Goal: Task Accomplishment & Management: Manage account settings

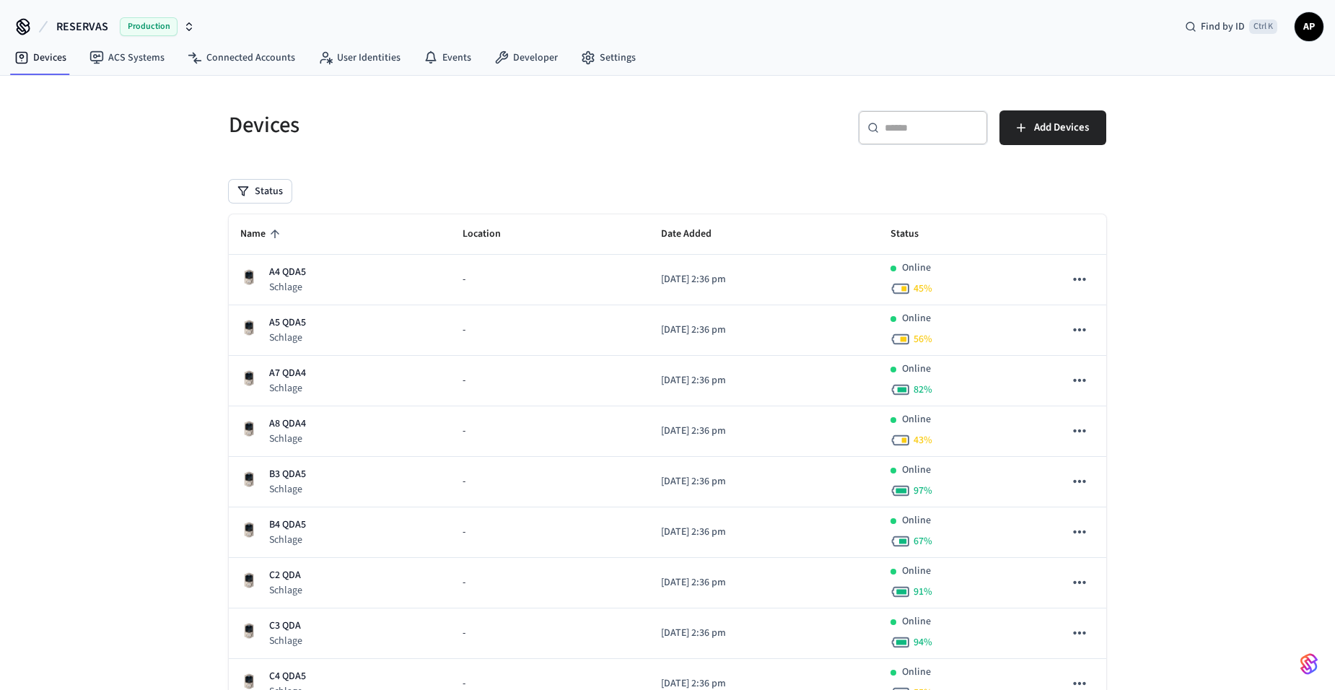
click at [273, 228] on icon "sticky table" at bounding box center [274, 233] width 13 height 13
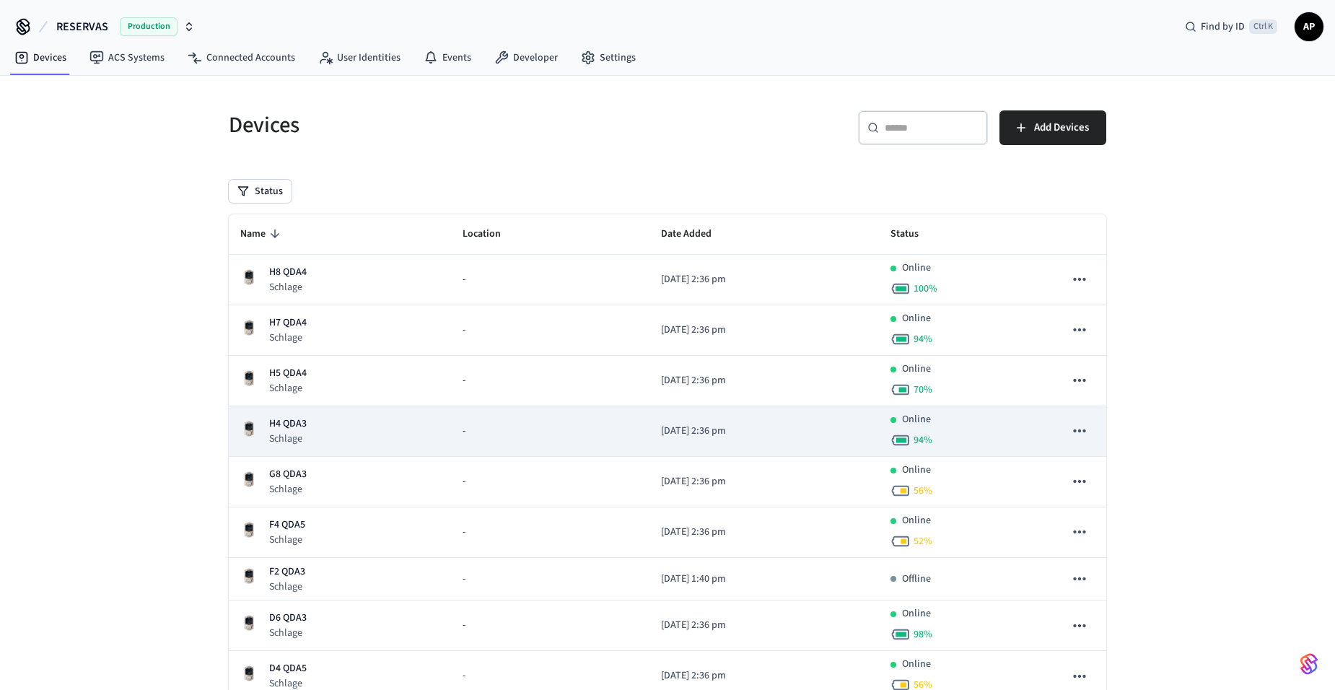
click at [299, 423] on p "H4 QDA3" at bounding box center [288, 423] width 38 height 15
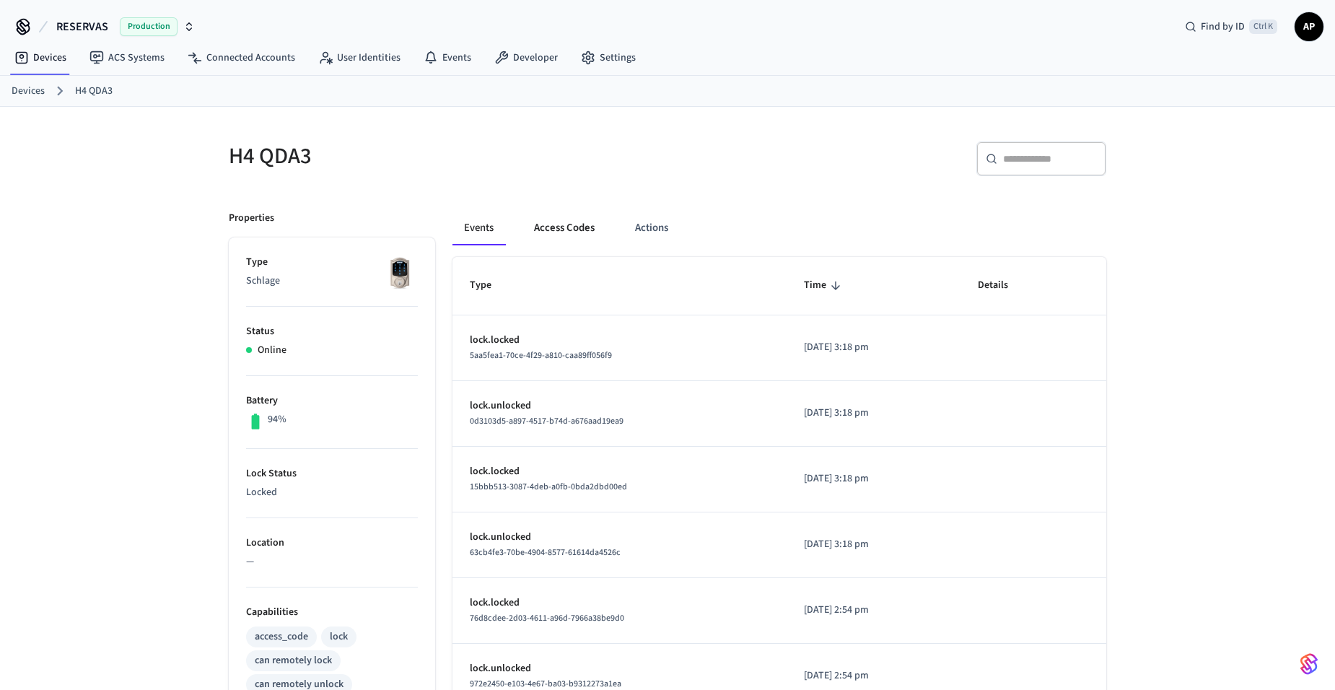
click at [563, 229] on button "Access Codes" at bounding box center [564, 228] width 84 height 35
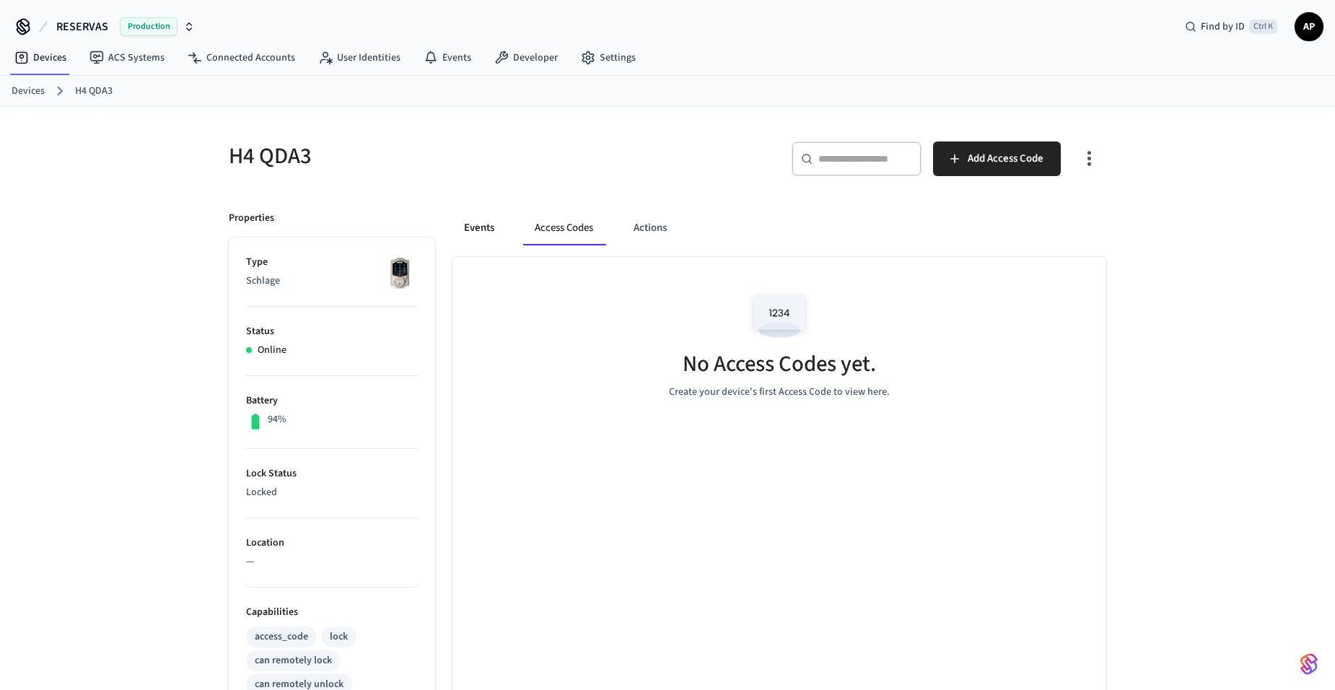
click at [474, 219] on button "Events" at bounding box center [478, 228] width 53 height 35
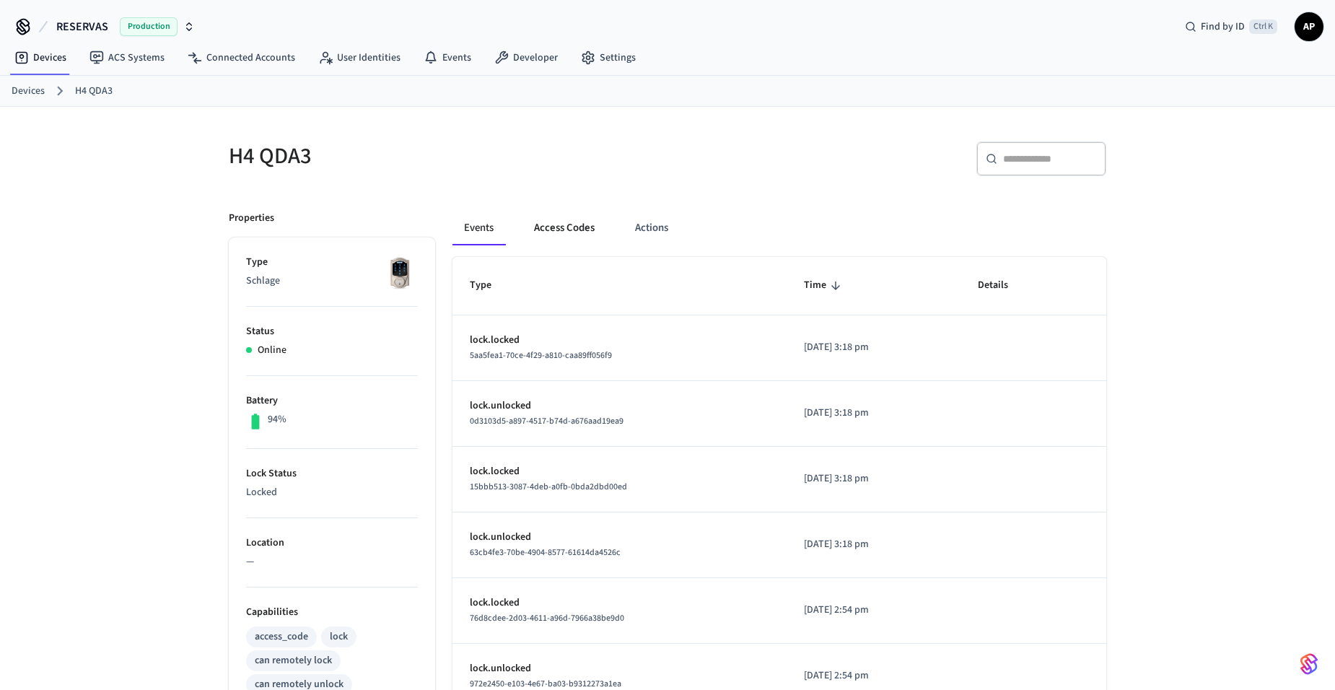
click at [561, 229] on button "Access Codes" at bounding box center [564, 228] width 84 height 35
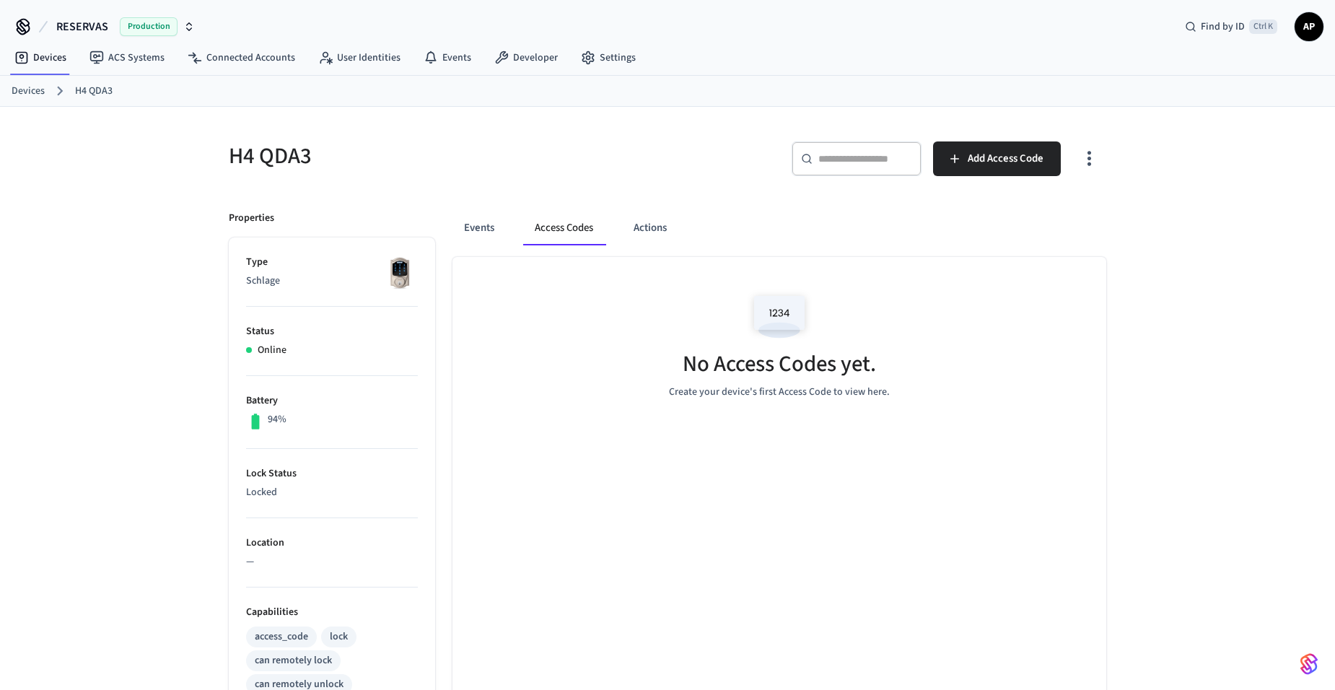
click at [32, 88] on link "Devices" at bounding box center [28, 91] width 33 height 15
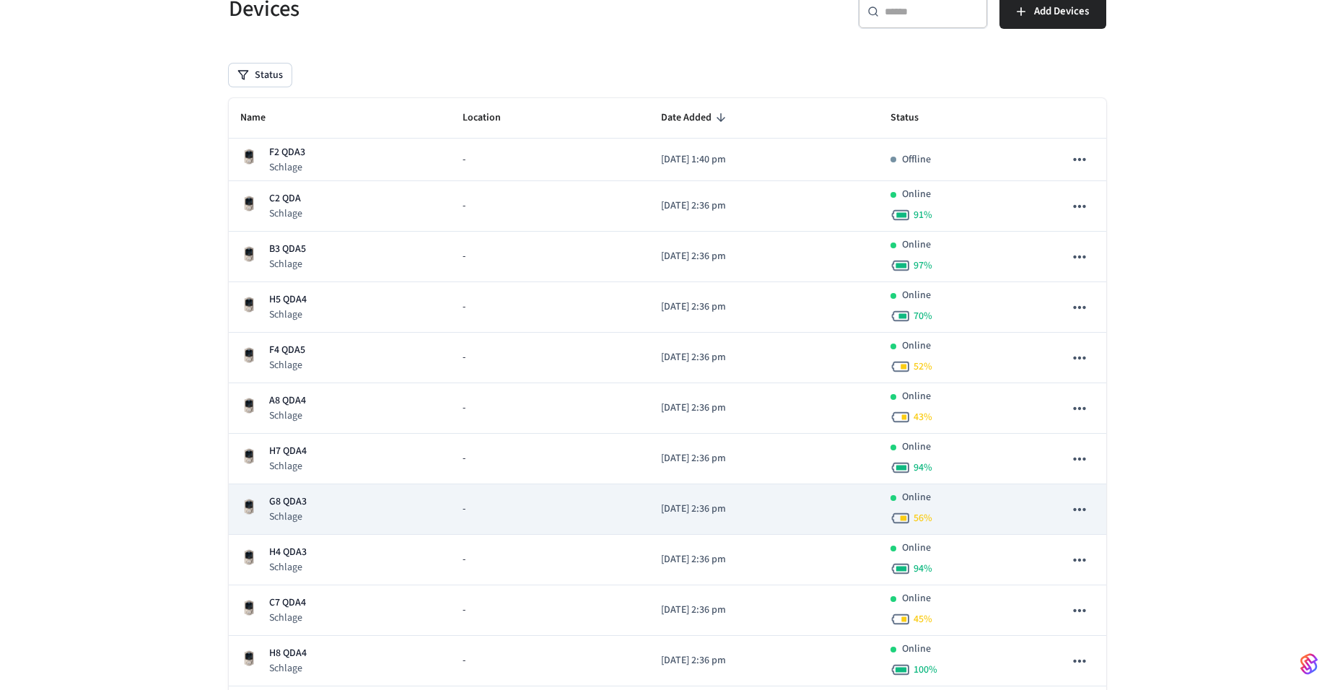
scroll to position [144, 0]
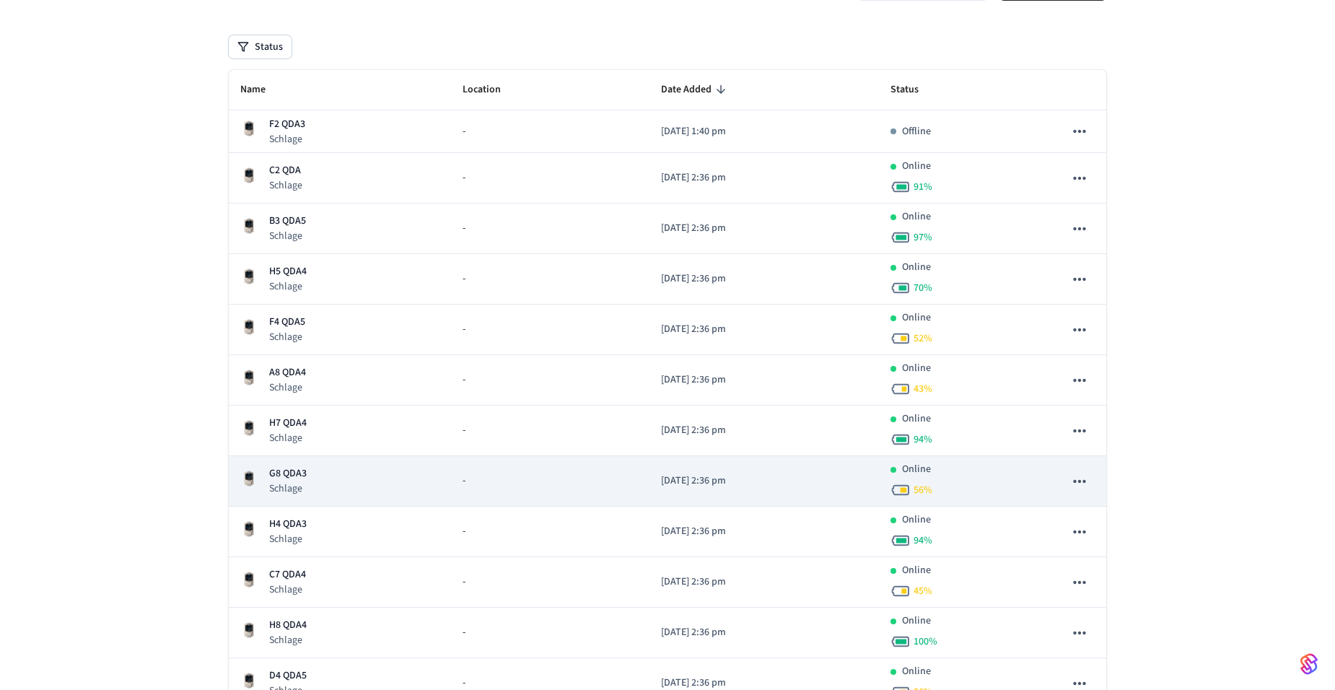
click at [312, 470] on div "G8 QDA3 Schlage" at bounding box center [339, 481] width 199 height 30
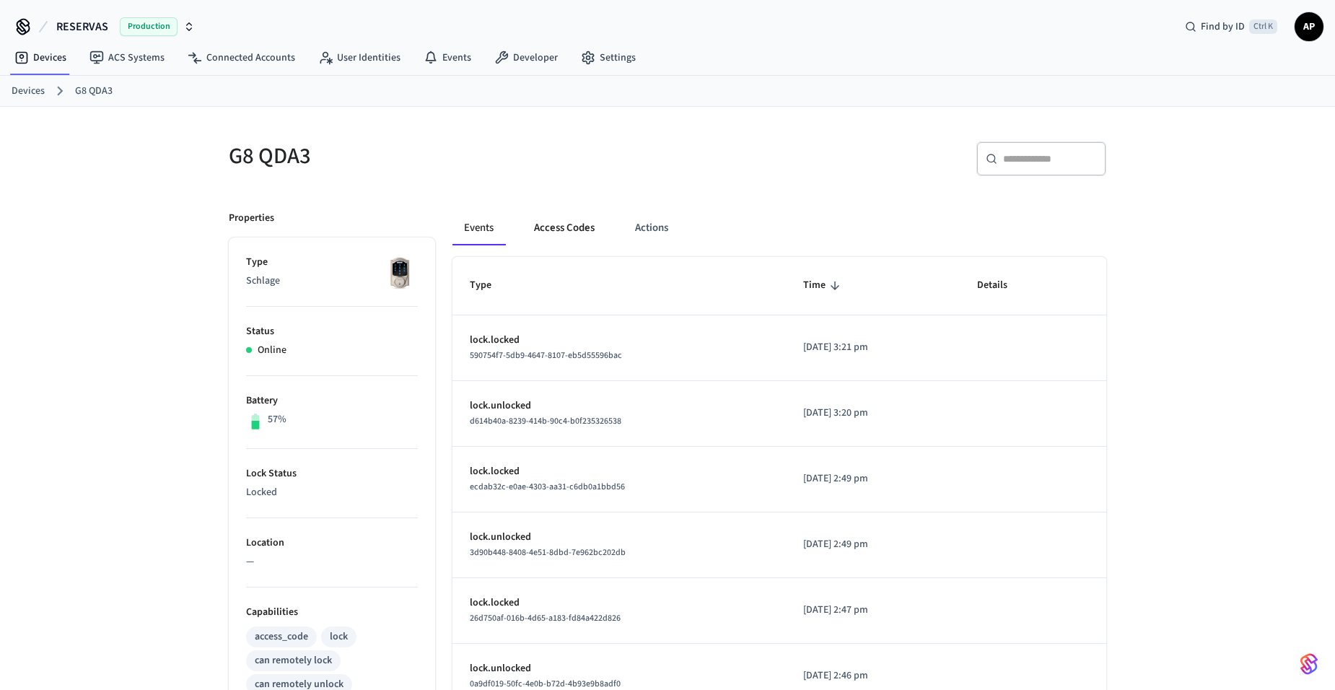
click at [553, 226] on button "Access Codes" at bounding box center [564, 228] width 84 height 35
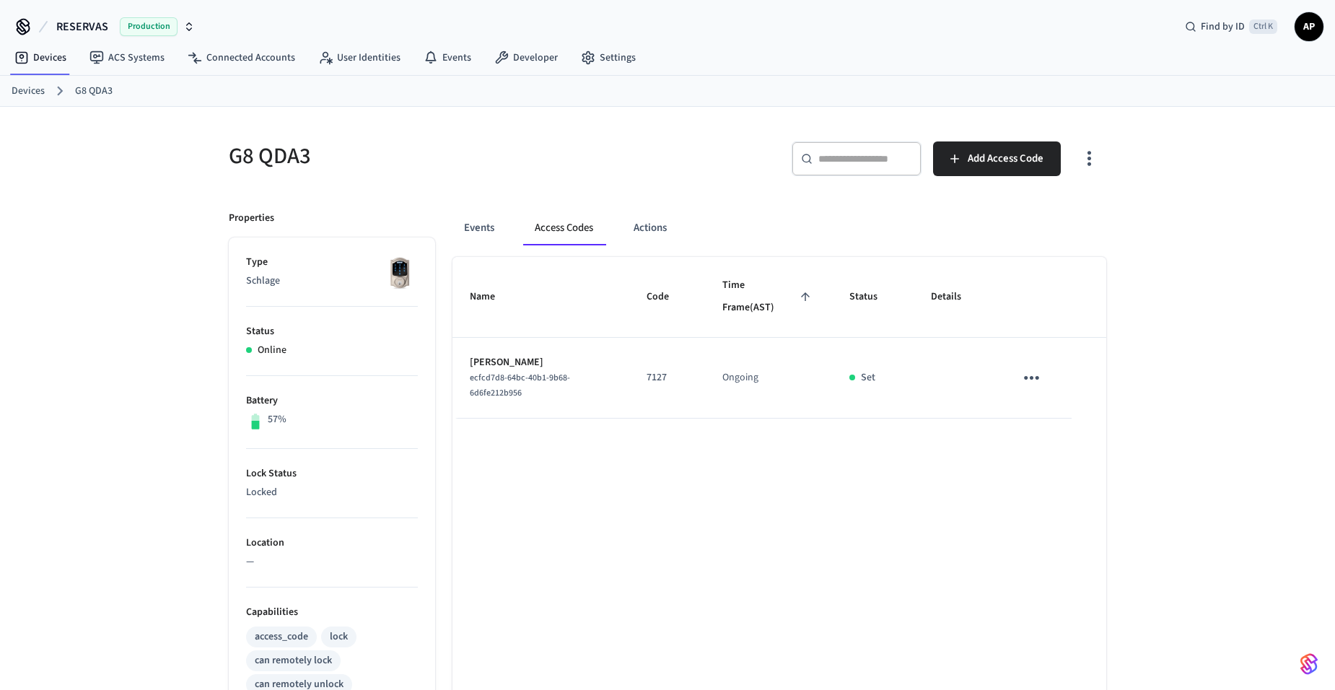
click at [1028, 372] on icon "sticky table" at bounding box center [1031, 378] width 22 height 22
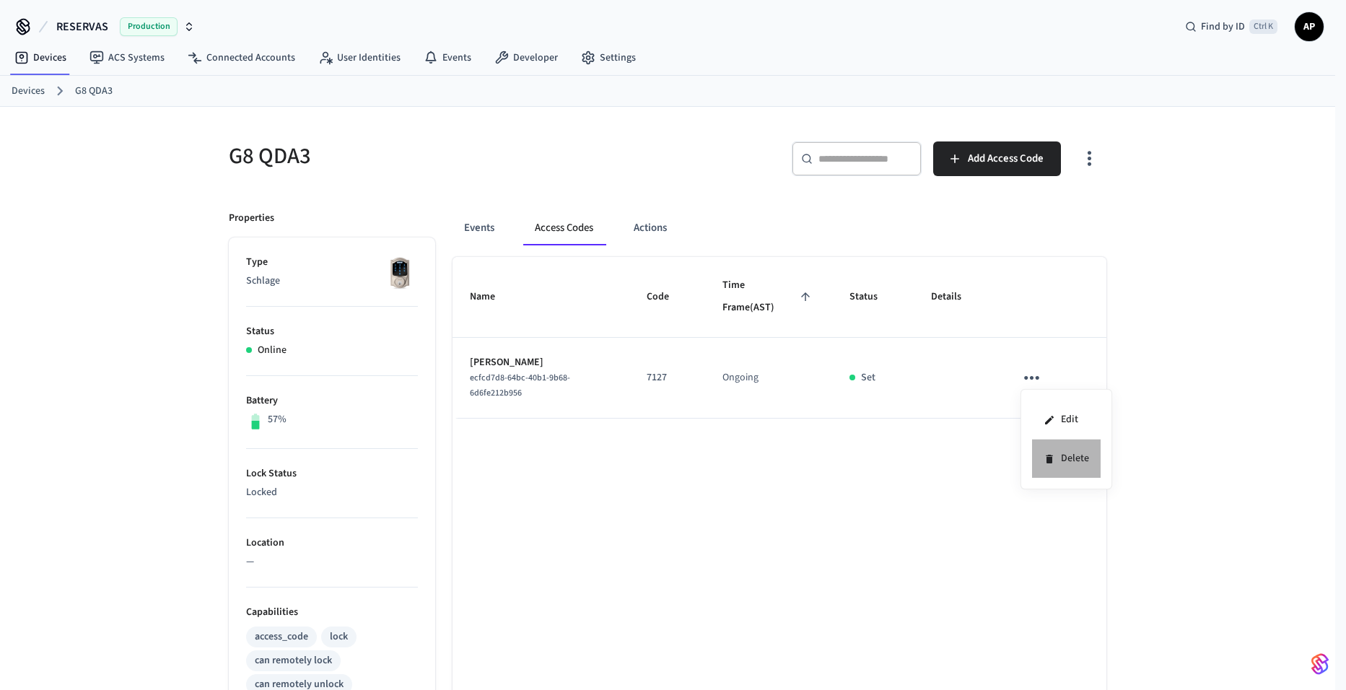
click at [1070, 463] on li "Delete" at bounding box center [1066, 458] width 69 height 38
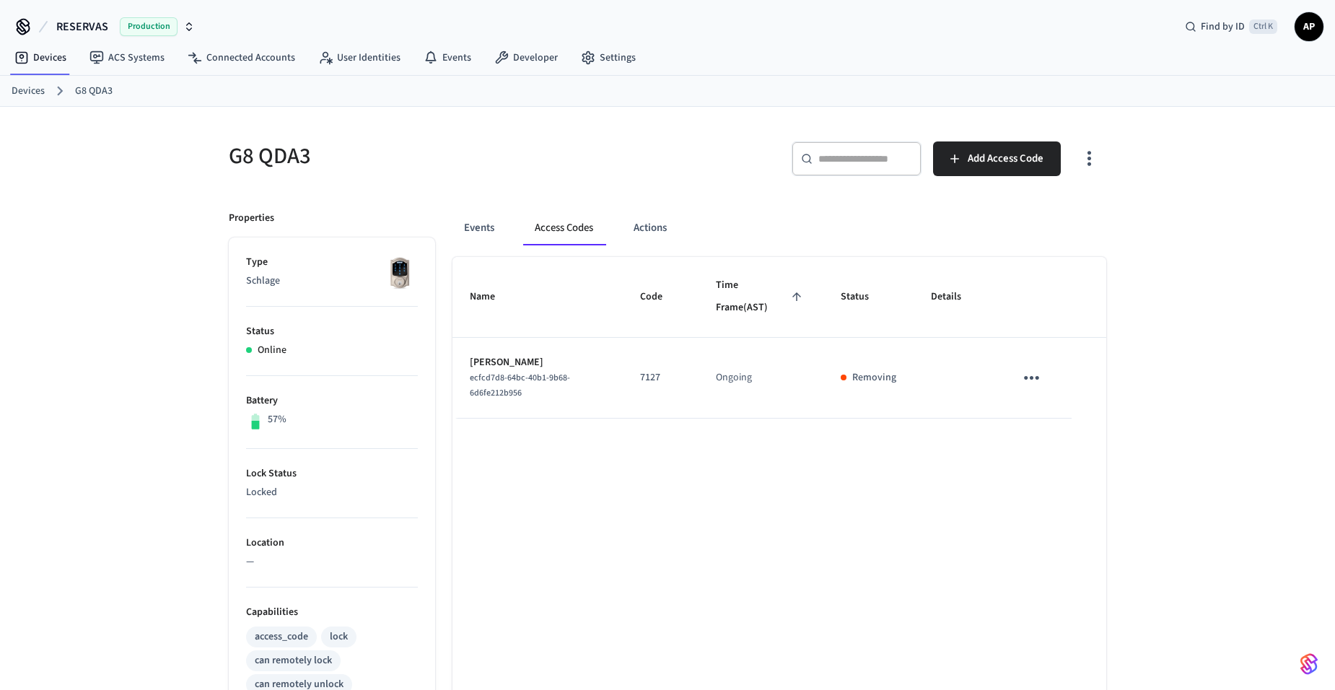
click at [30, 87] on link "Devices" at bounding box center [28, 91] width 33 height 15
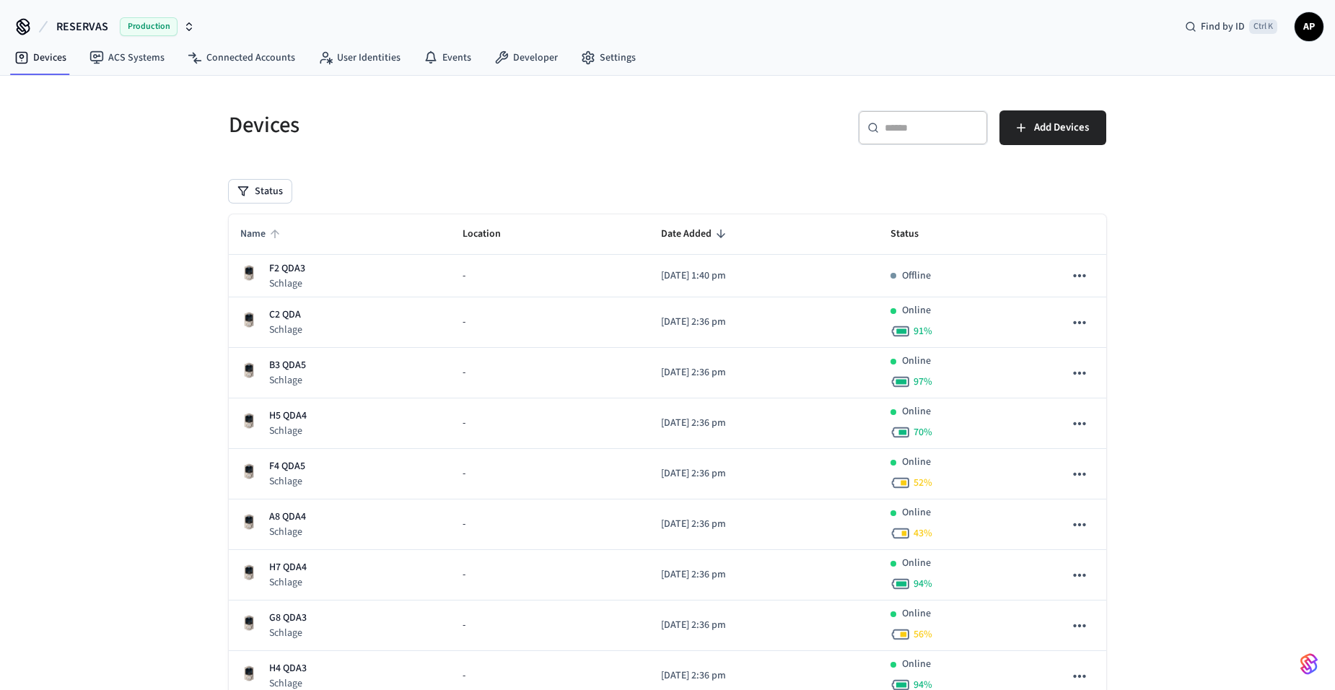
click at [267, 225] on span "Name" at bounding box center [262, 234] width 44 height 22
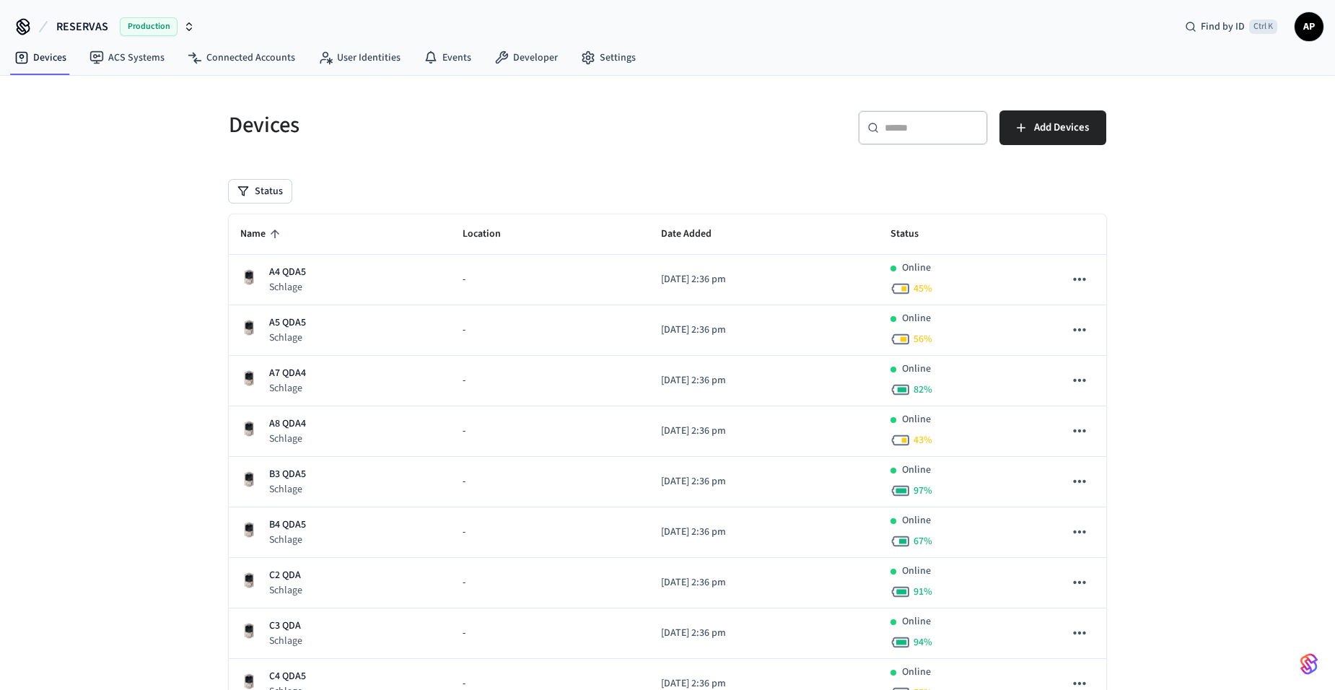
click at [280, 240] on icon "sticky table" at bounding box center [274, 233] width 13 height 13
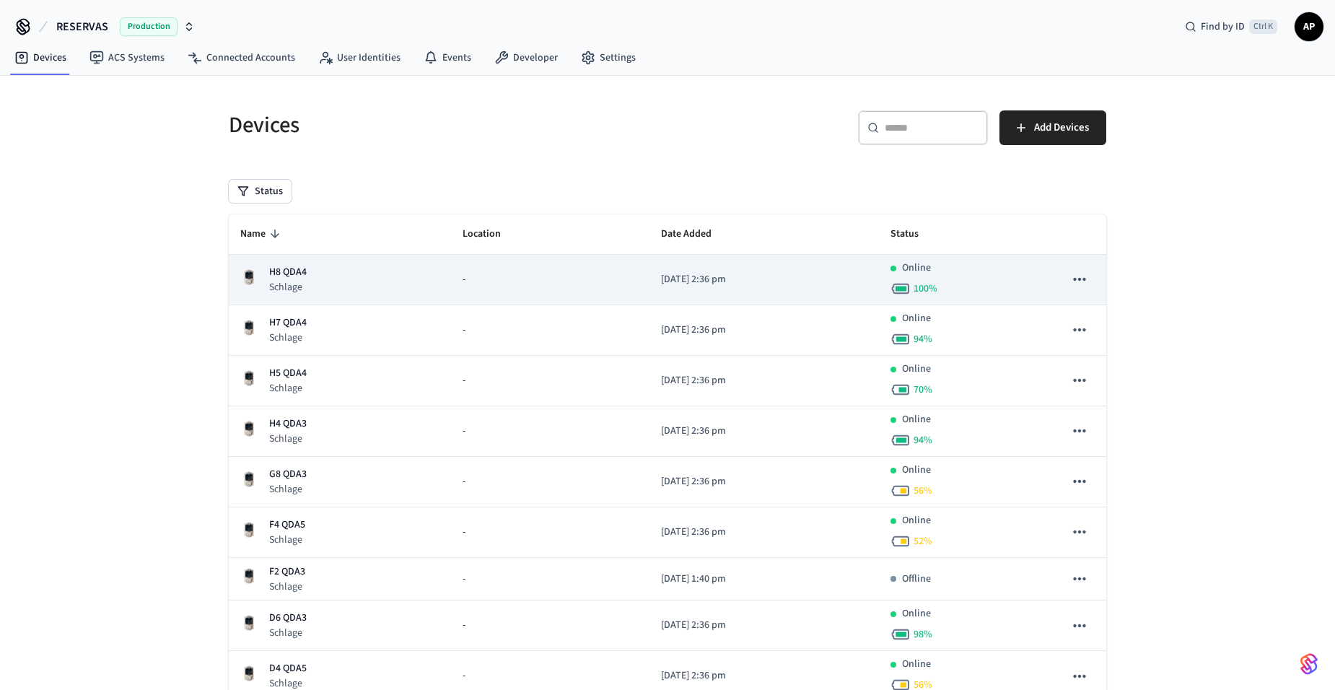
click at [309, 282] on div "H8 QDA4 Schlage" at bounding box center [339, 280] width 199 height 30
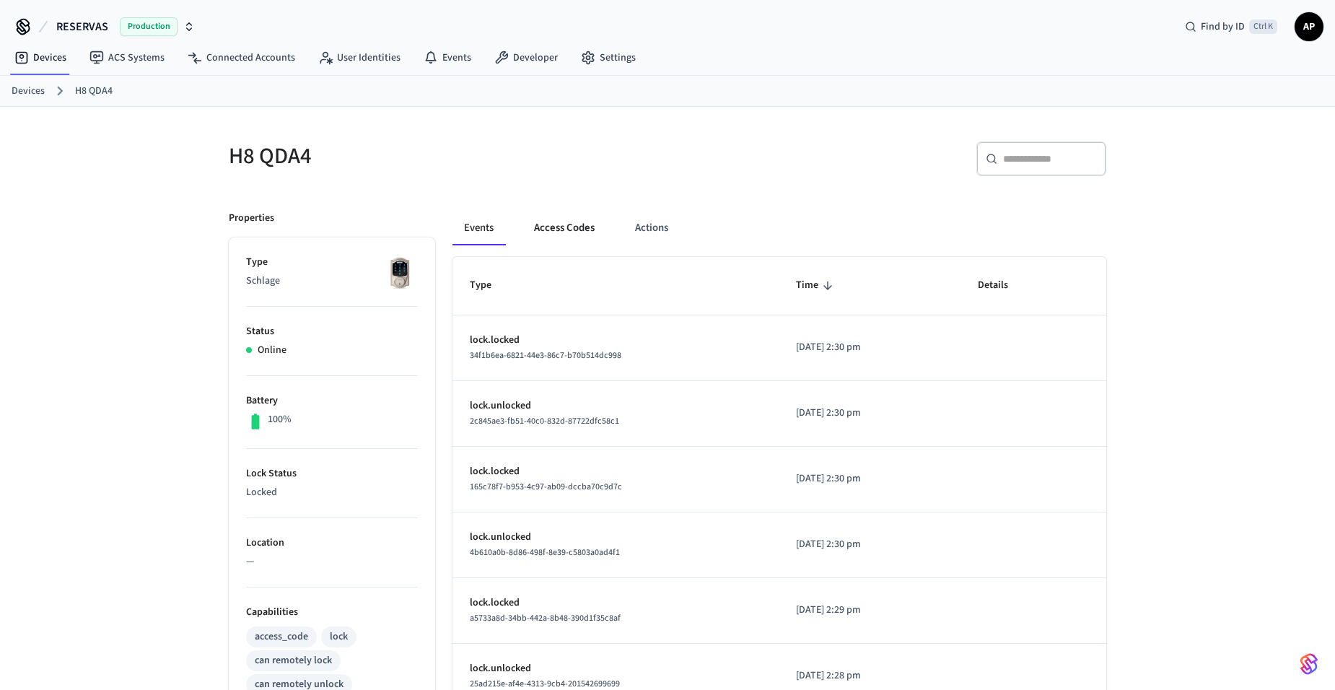
click at [594, 228] on button "Access Codes" at bounding box center [564, 228] width 84 height 35
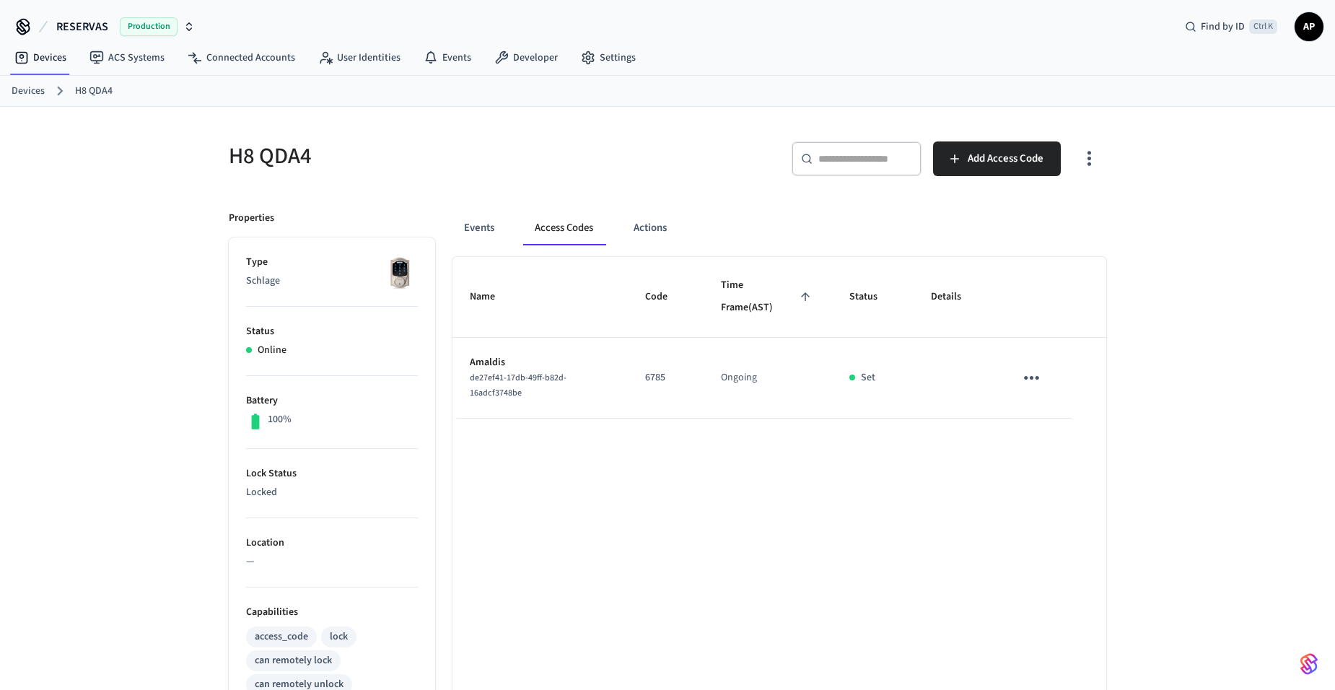
click at [1032, 384] on icon "sticky table" at bounding box center [1031, 378] width 22 height 22
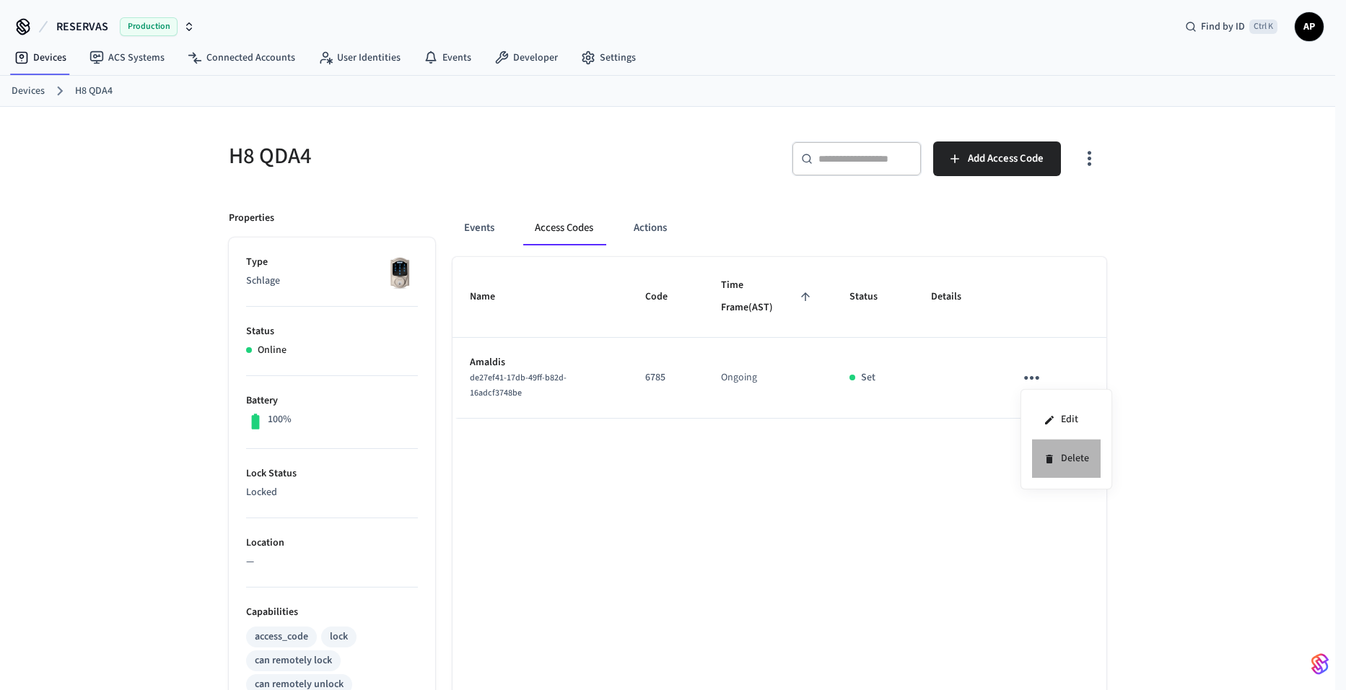
click at [1047, 459] on icon at bounding box center [1048, 459] width 6 height 9
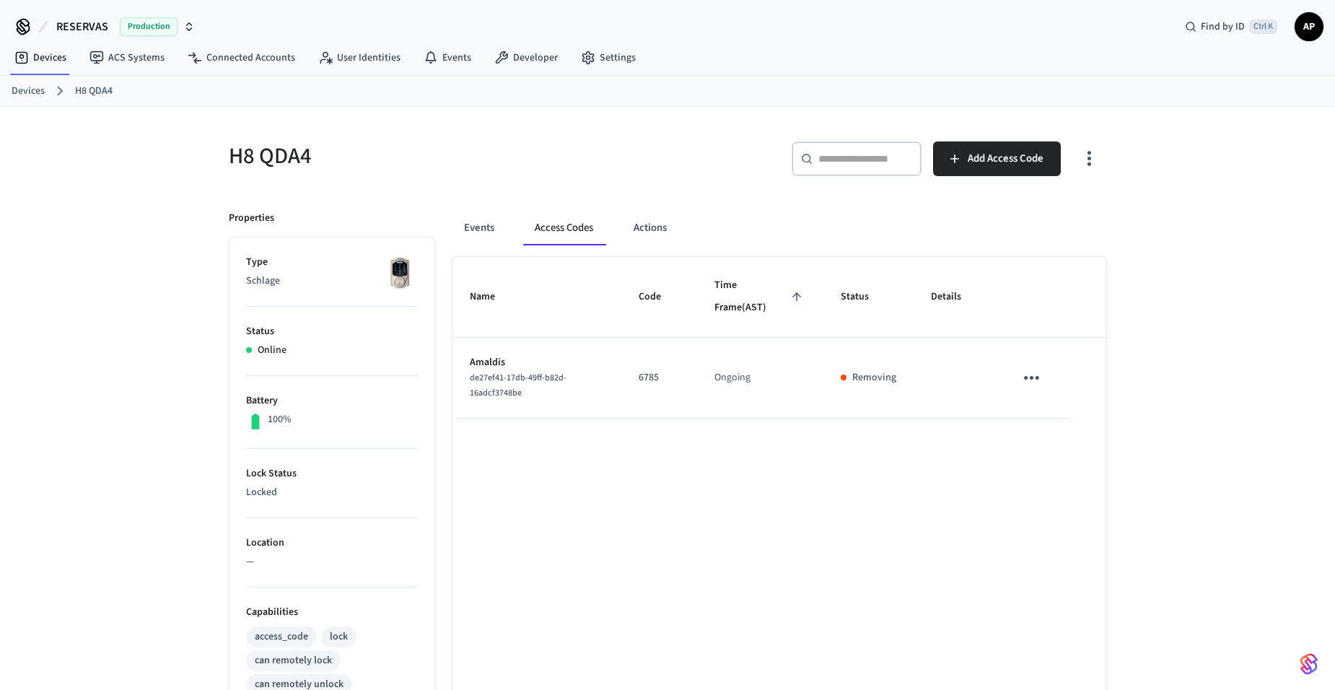
click at [24, 89] on link "Devices" at bounding box center [28, 91] width 33 height 15
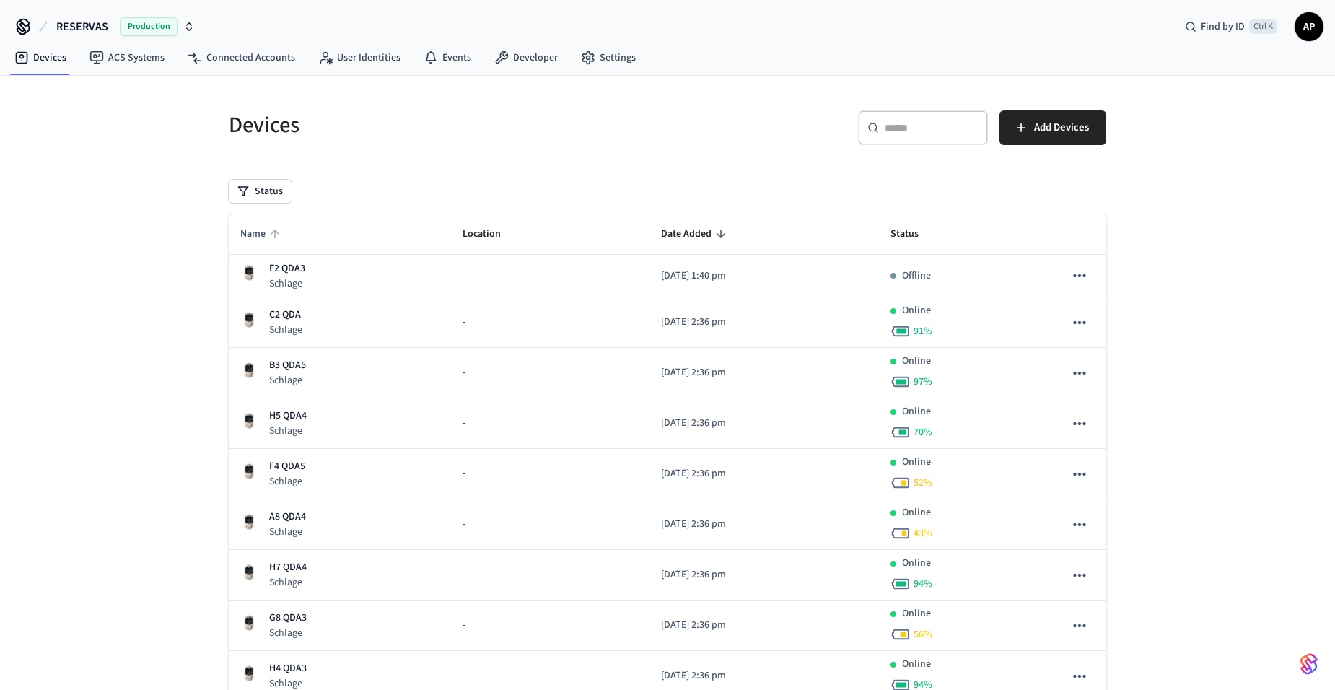
click at [258, 227] on span "Name" at bounding box center [262, 234] width 44 height 22
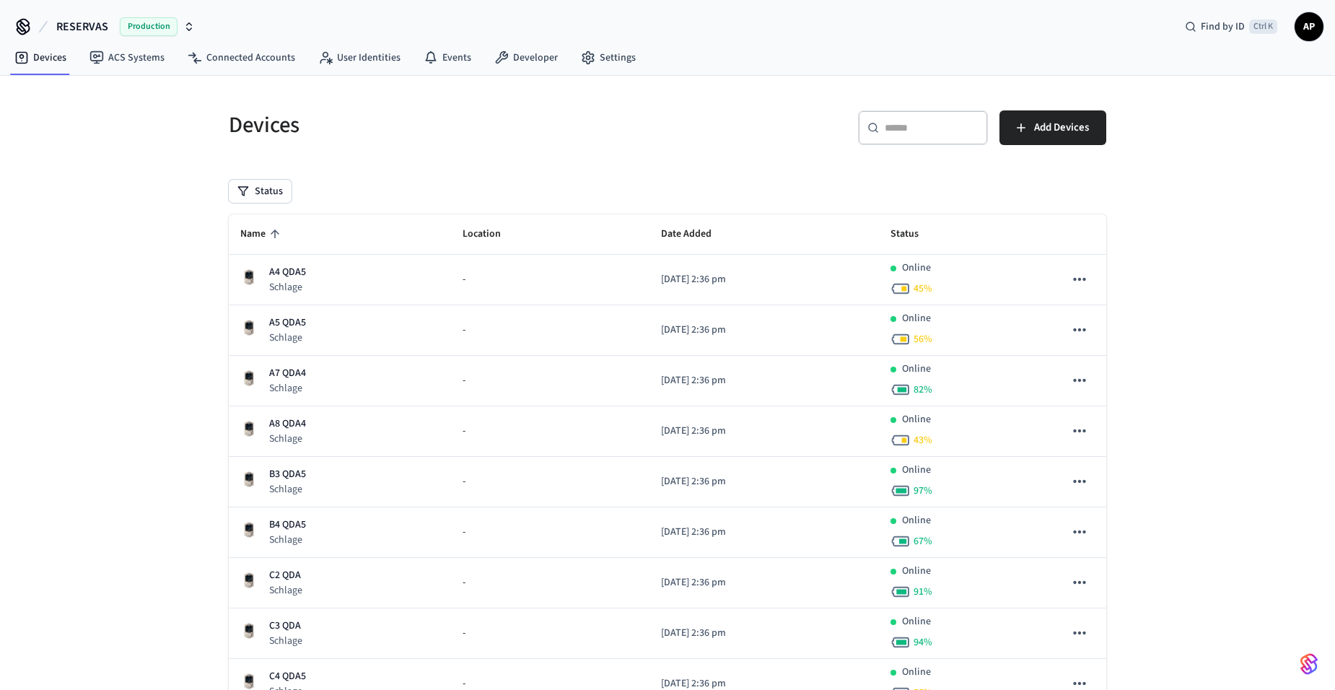
click at [258, 227] on span "Name" at bounding box center [262, 234] width 44 height 22
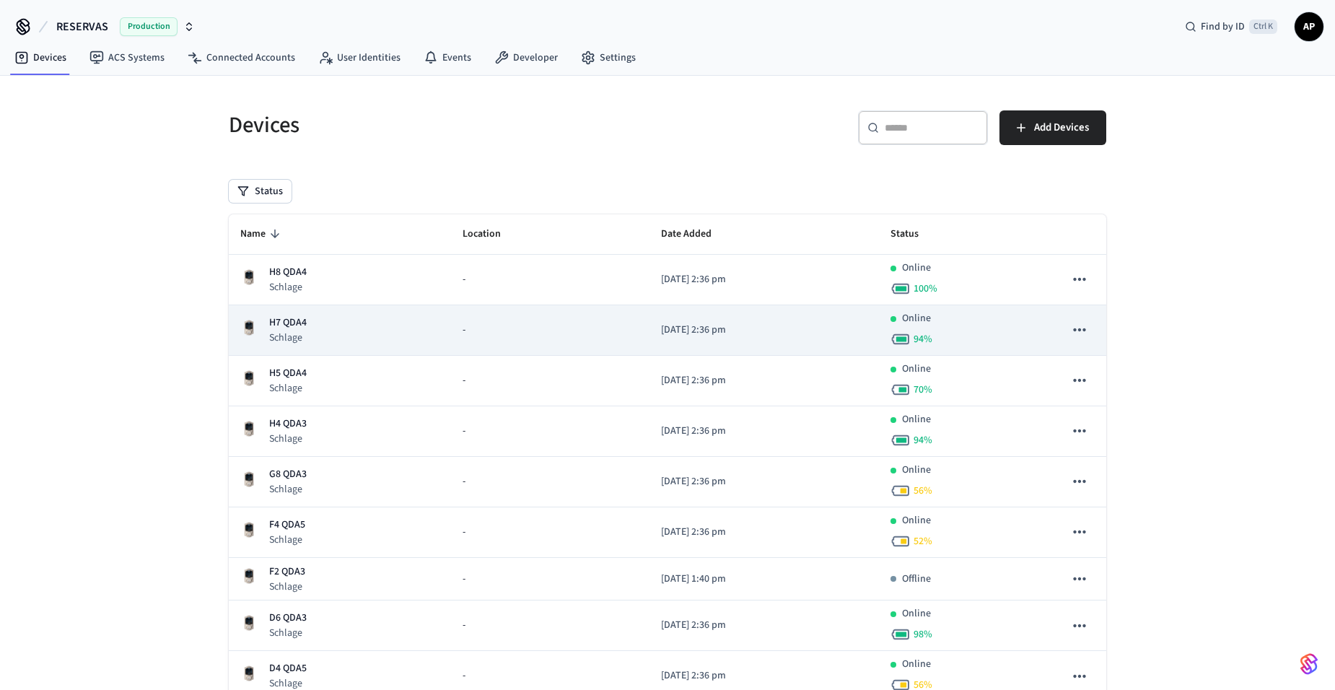
click at [307, 325] on div "H7 QDA4 Schlage" at bounding box center [339, 330] width 199 height 30
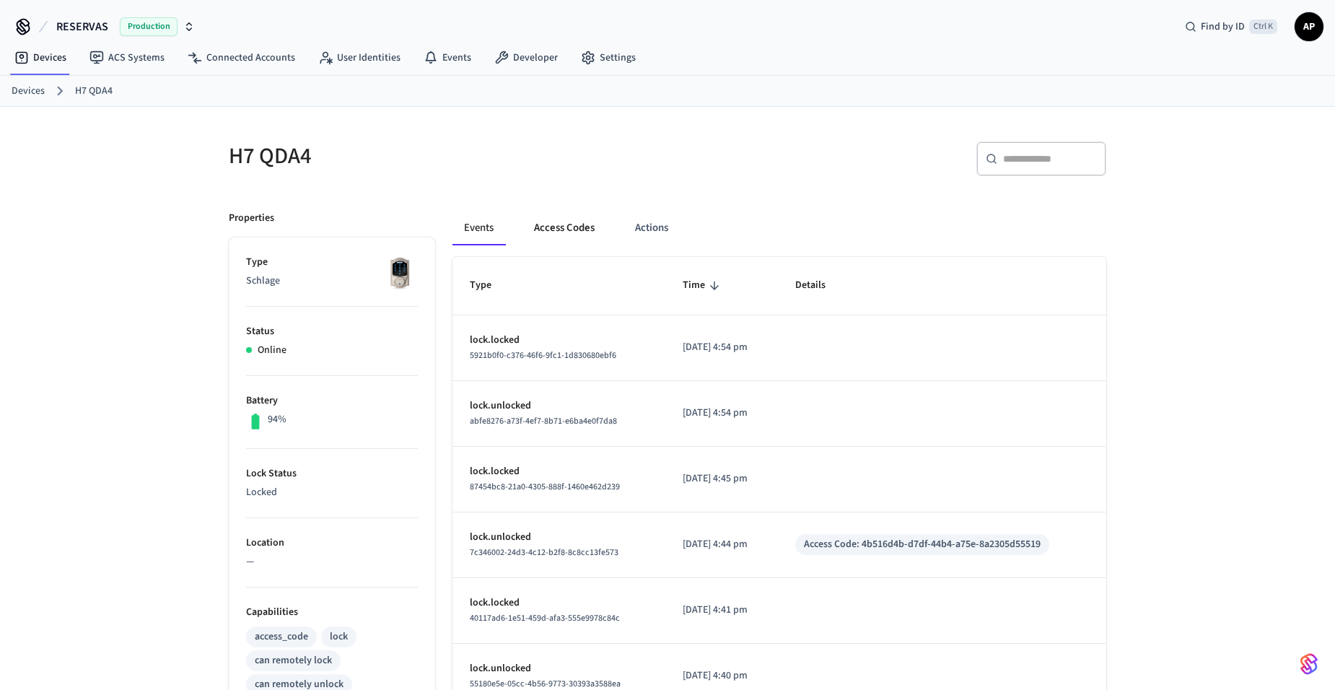
click at [584, 221] on button "Access Codes" at bounding box center [564, 228] width 84 height 35
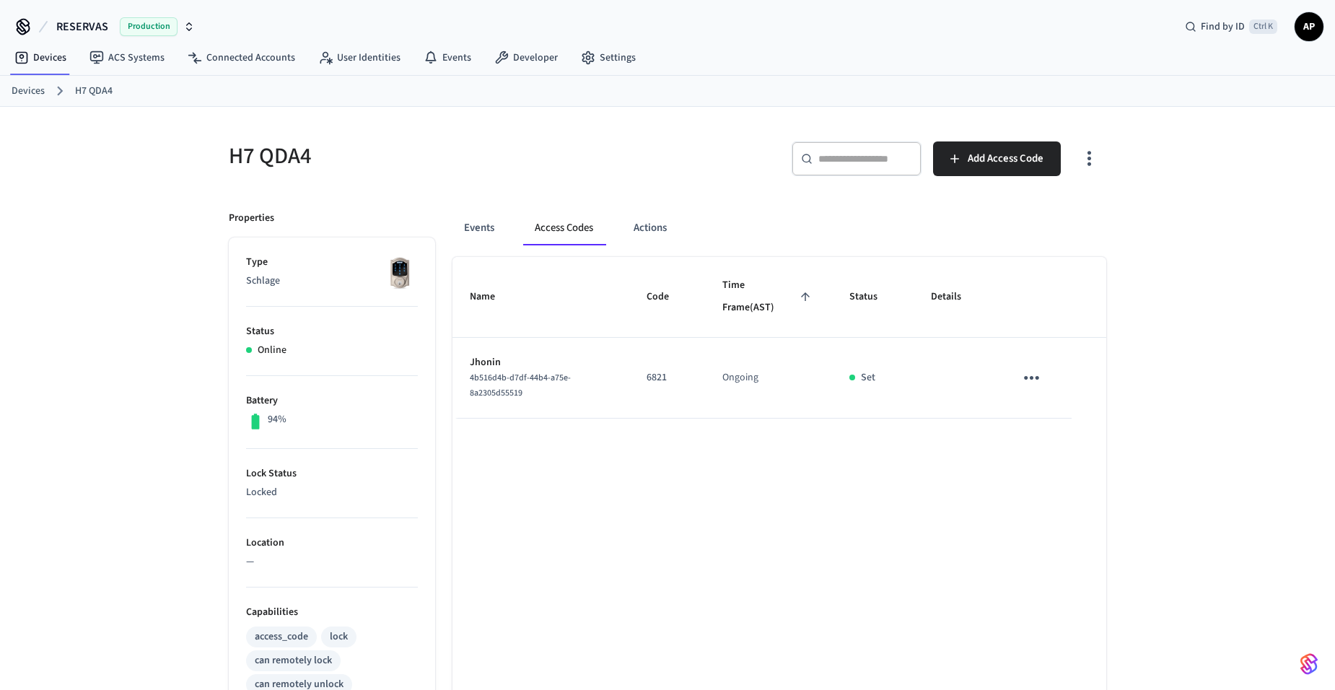
click at [42, 97] on link "Devices" at bounding box center [28, 91] width 33 height 15
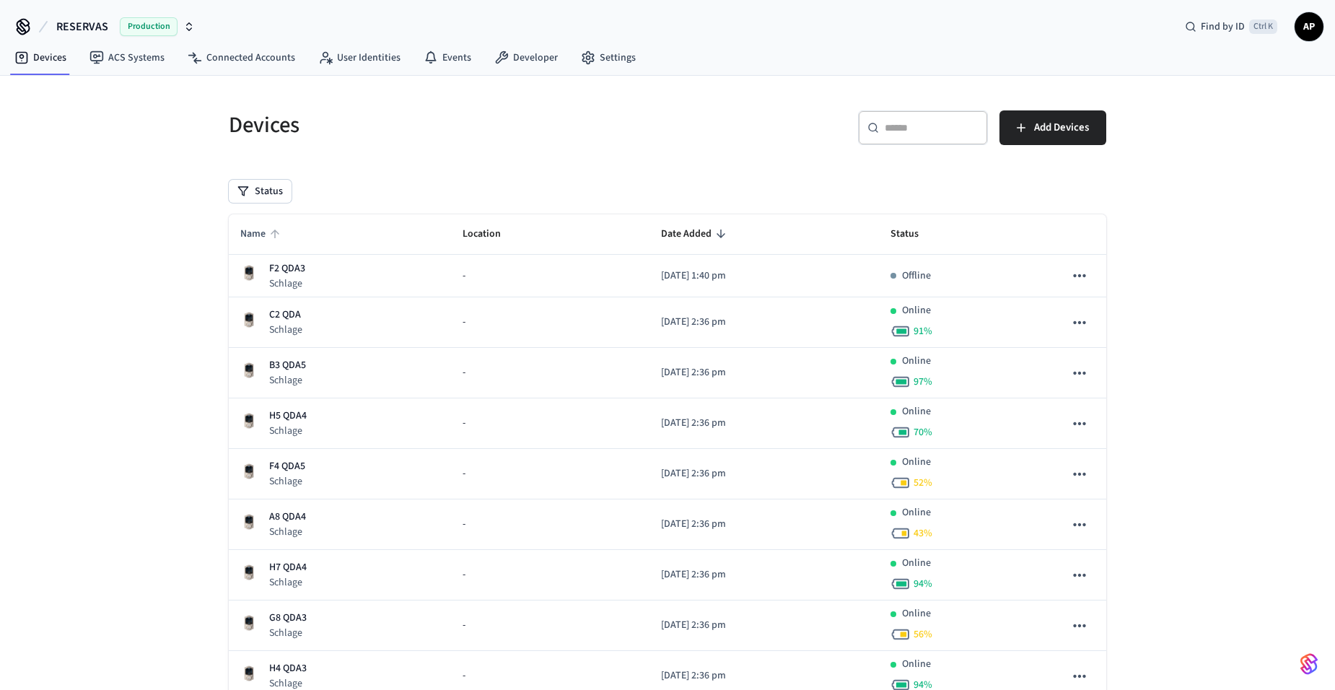
click at [250, 231] on span "Name" at bounding box center [262, 234] width 44 height 22
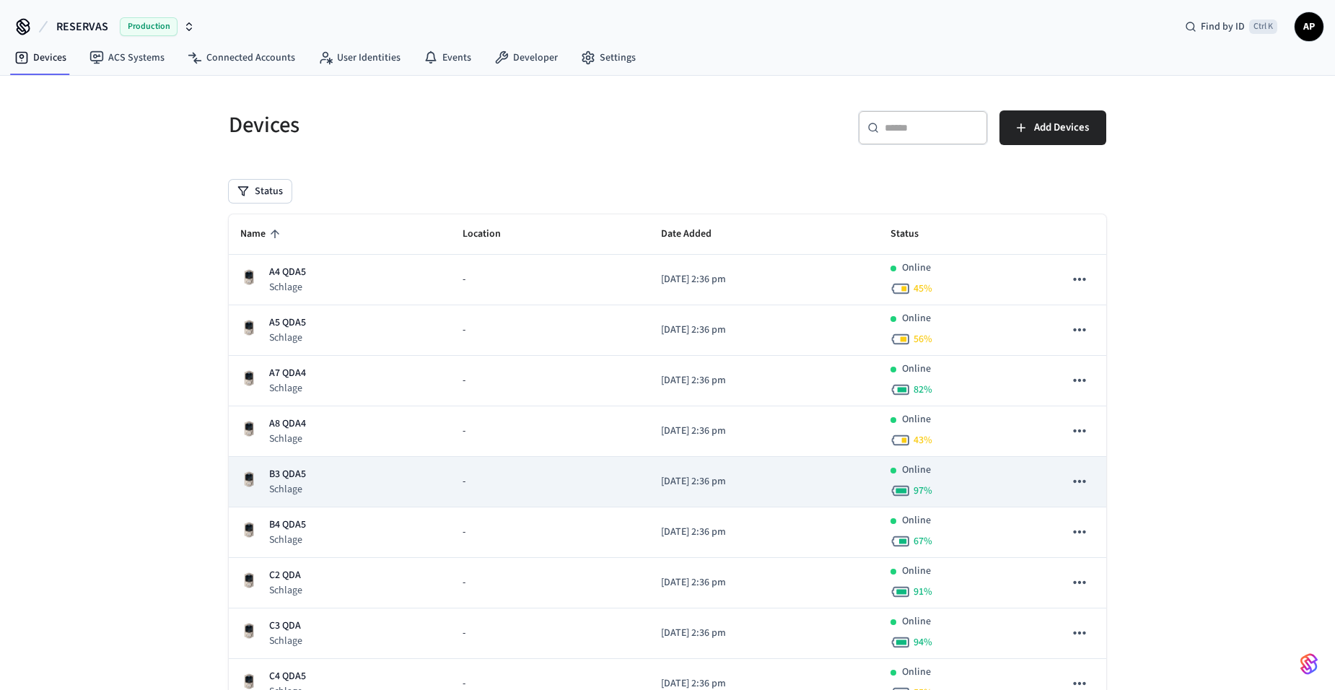
click at [296, 482] on p "Schlage" at bounding box center [287, 489] width 37 height 14
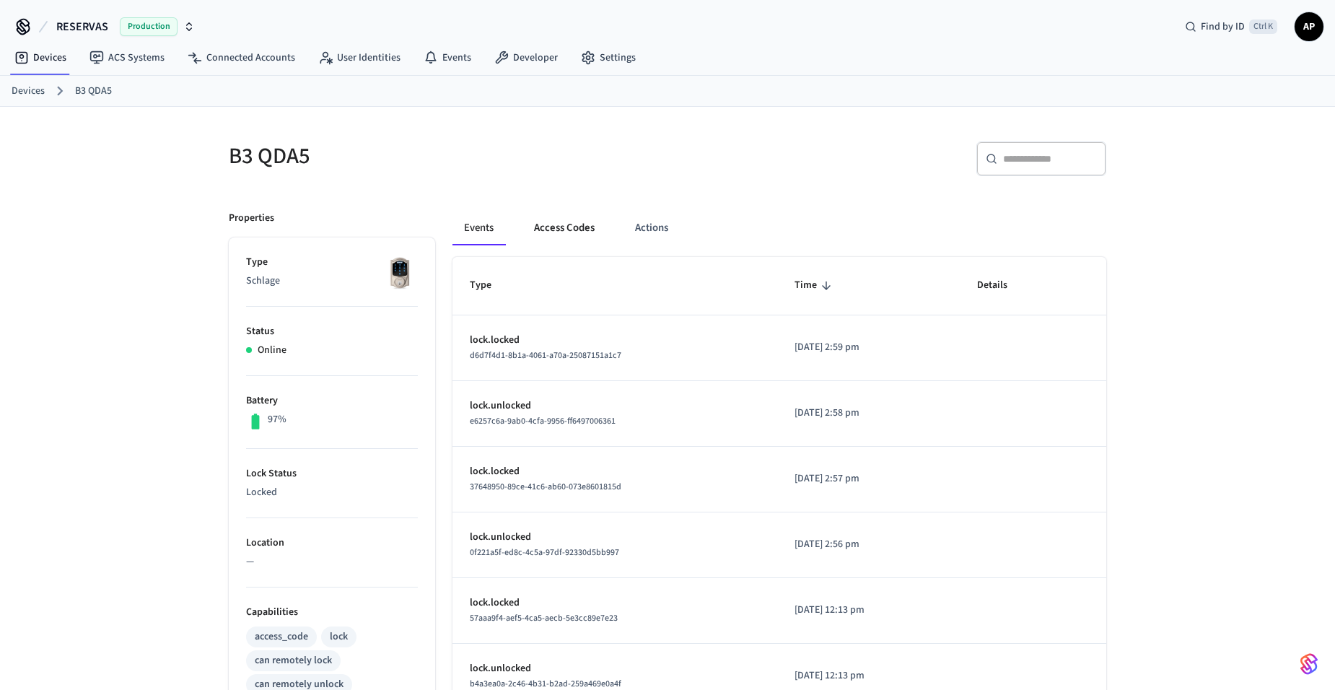
click at [547, 223] on button "Access Codes" at bounding box center [564, 228] width 84 height 35
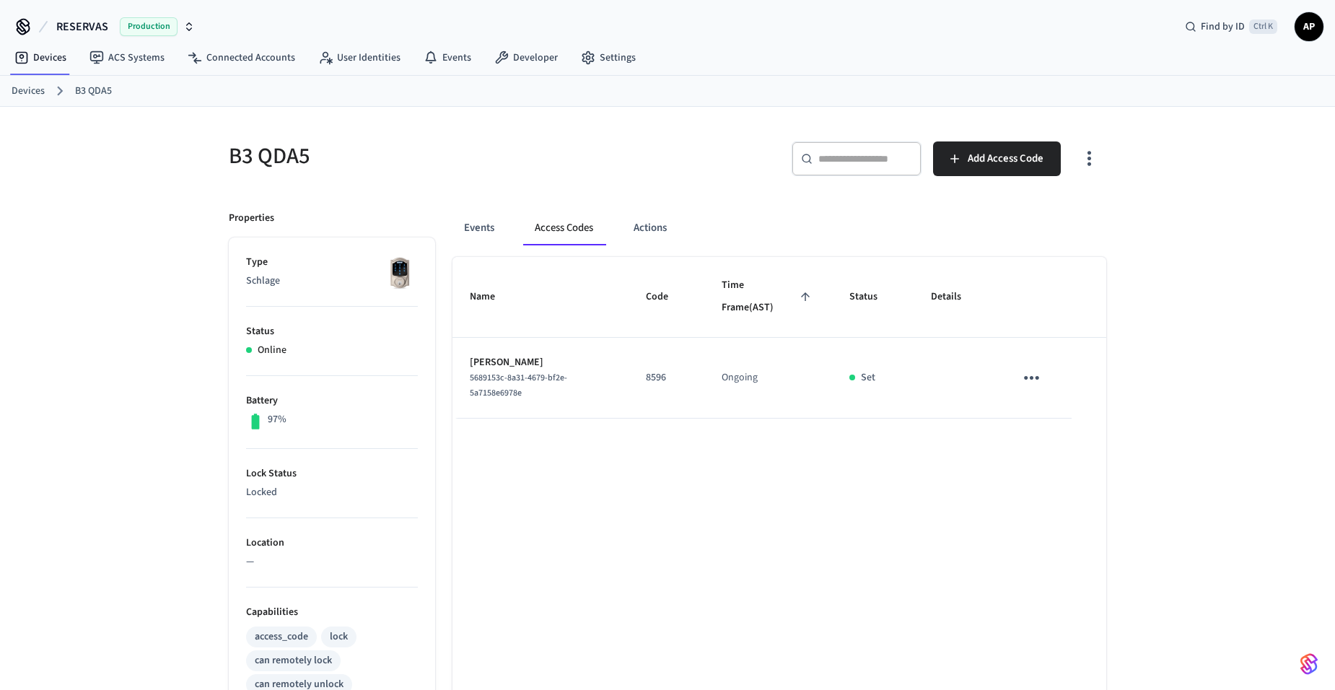
click at [1043, 382] on button "sticky table" at bounding box center [1031, 378] width 34 height 34
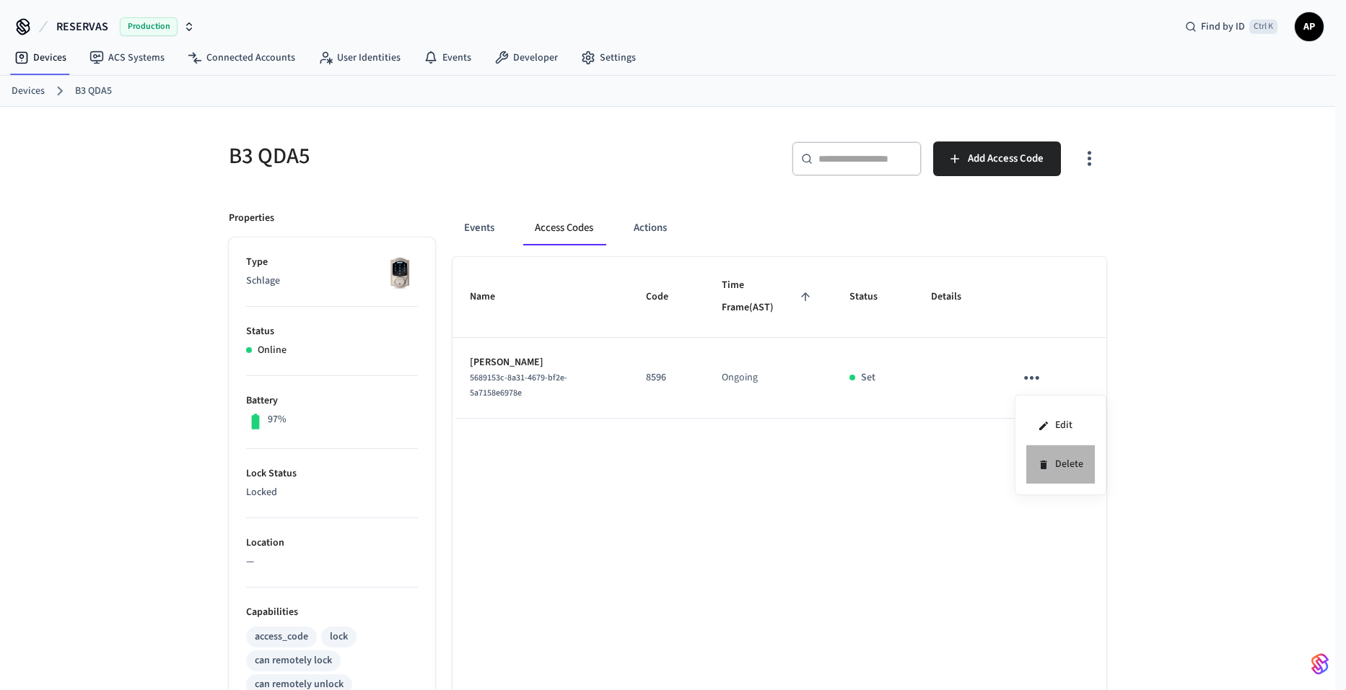
click at [1048, 462] on icon at bounding box center [1043, 465] width 12 height 12
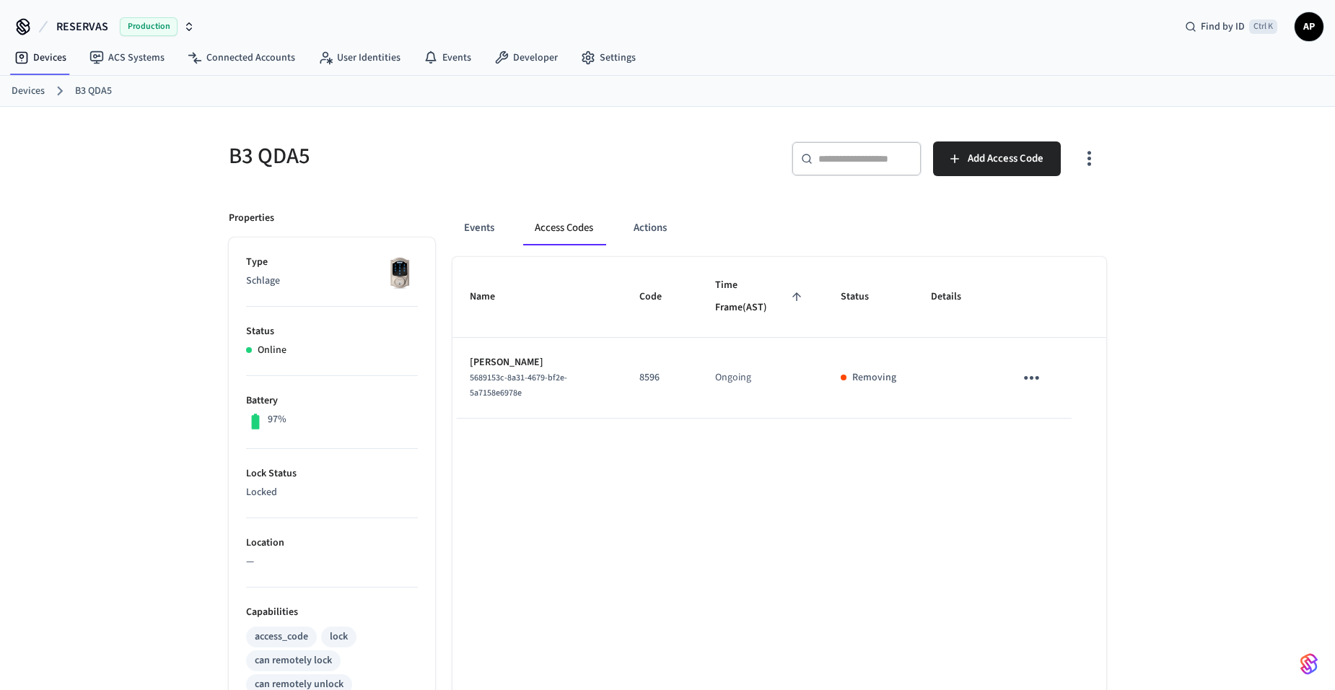
click at [32, 91] on link "Devices" at bounding box center [28, 91] width 33 height 15
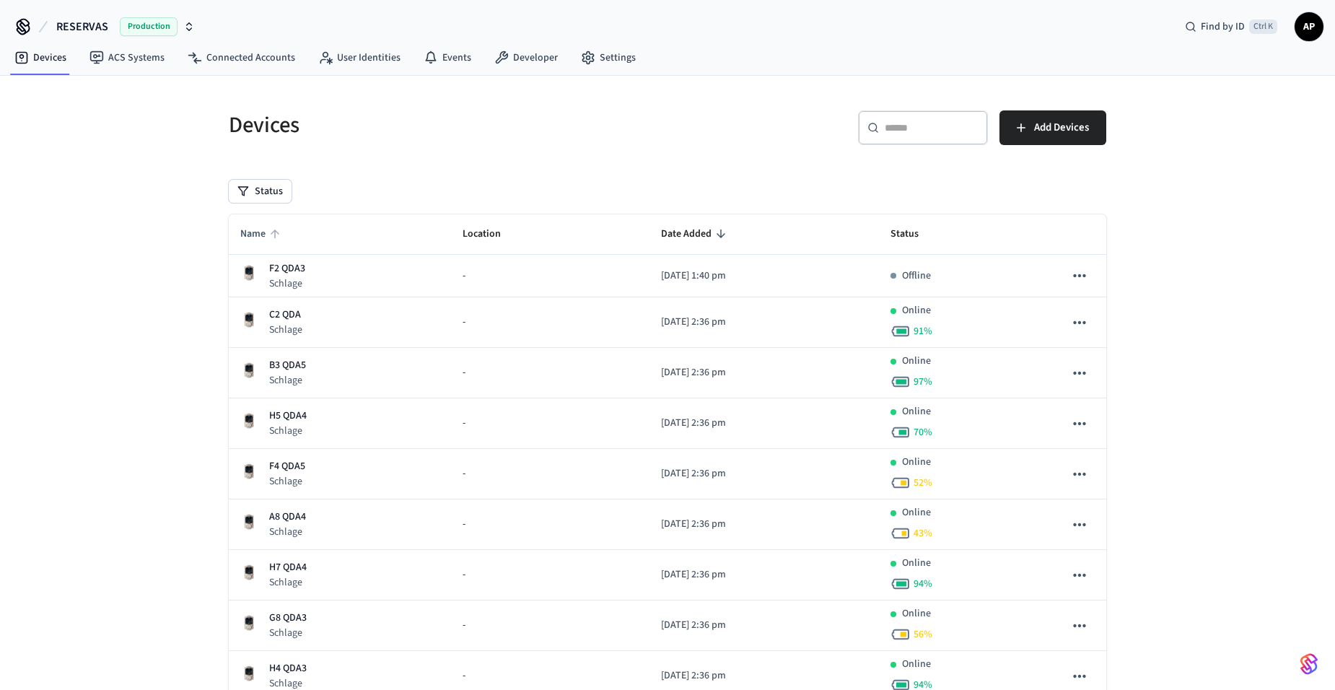
click at [256, 224] on span "Name" at bounding box center [262, 234] width 44 height 22
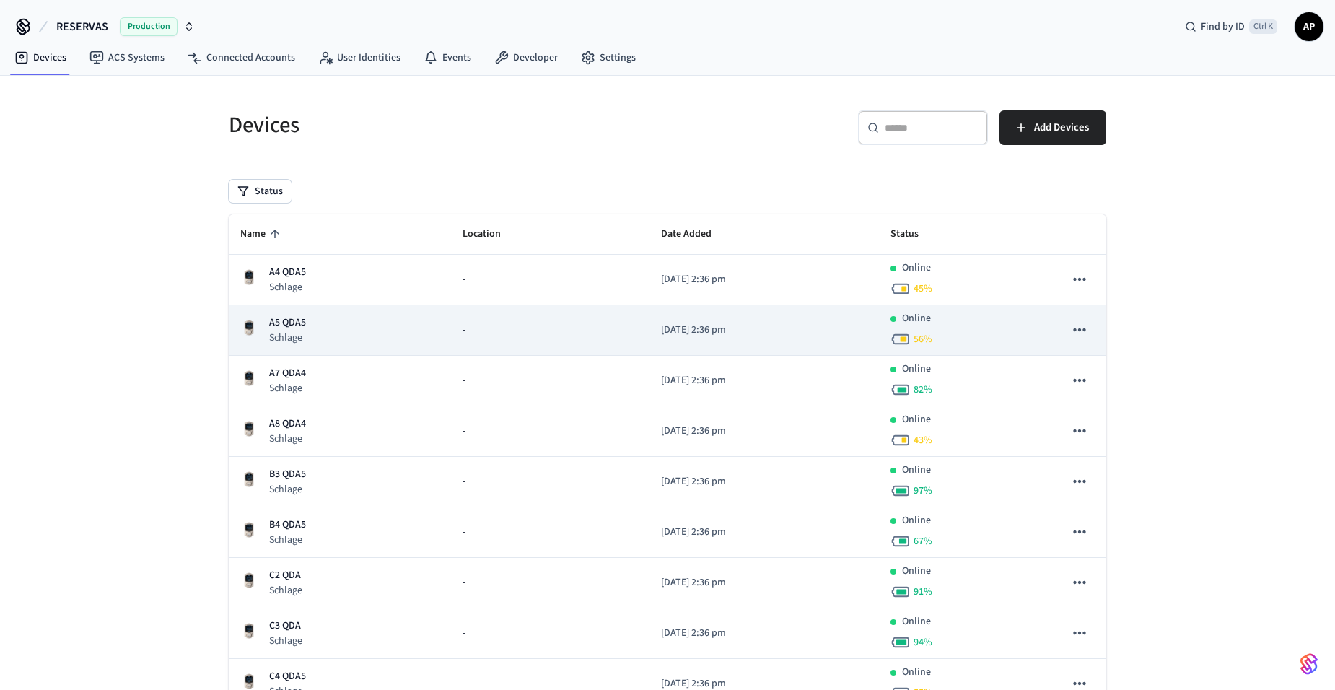
click at [294, 325] on p "A5 QDA5" at bounding box center [287, 322] width 37 height 15
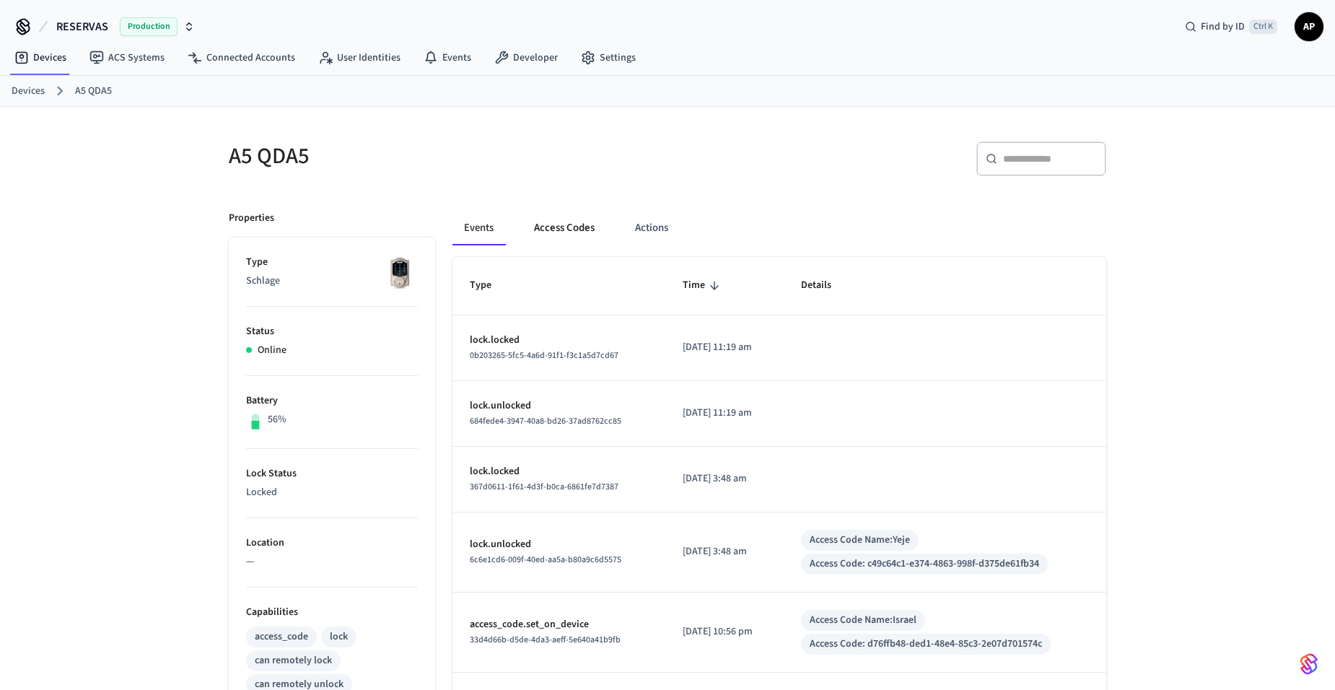
click at [567, 228] on button "Access Codes" at bounding box center [564, 228] width 84 height 35
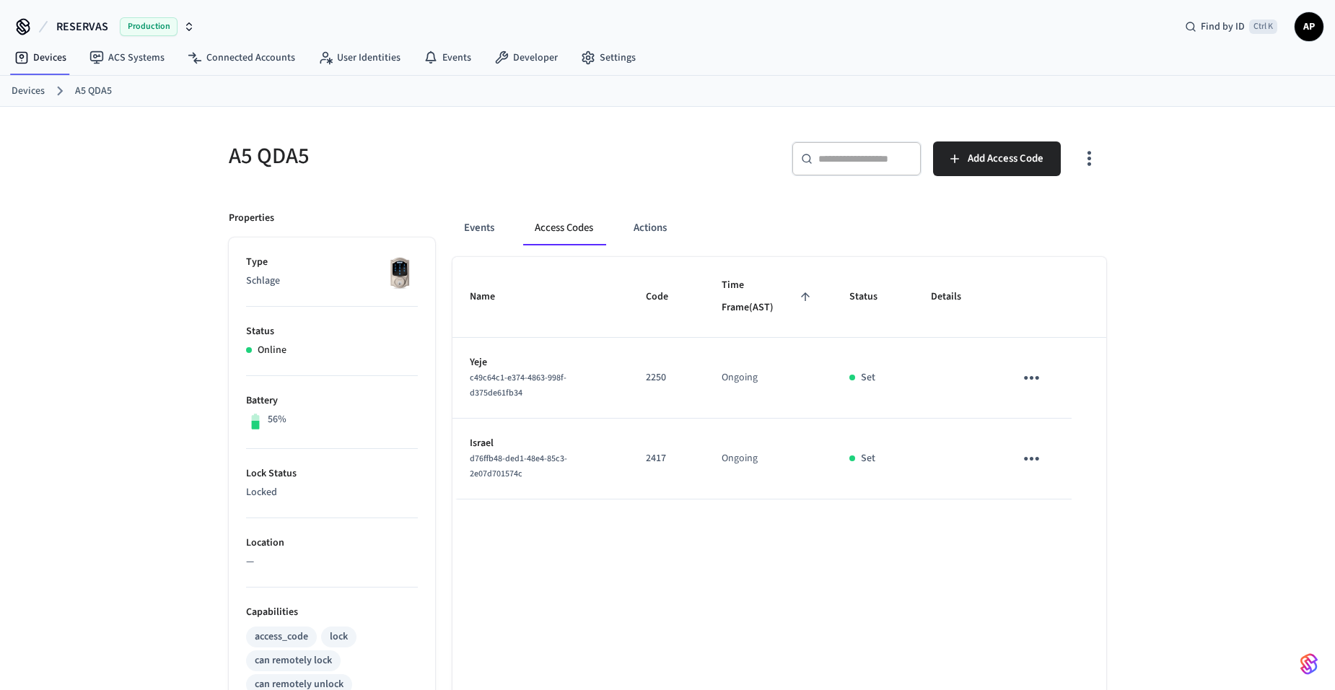
click at [1033, 460] on icon "sticky table" at bounding box center [1031, 458] width 22 height 22
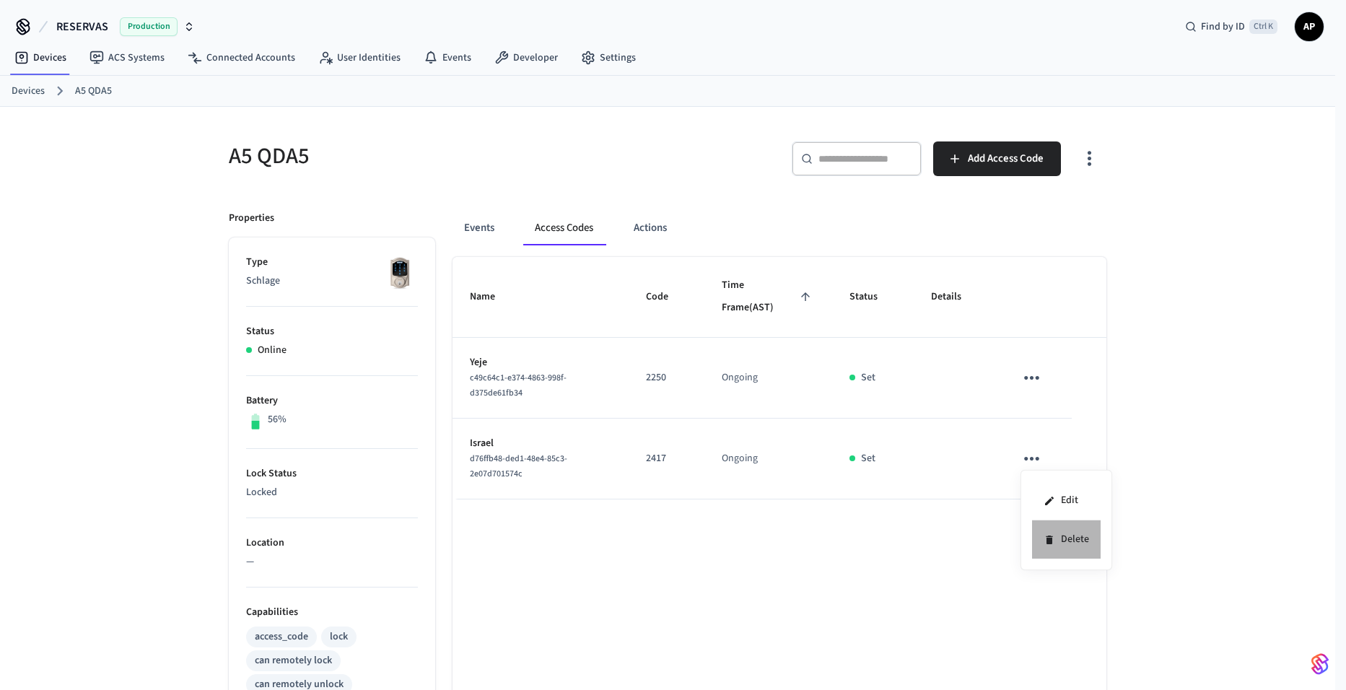
click at [1068, 541] on li "Delete" at bounding box center [1066, 539] width 69 height 38
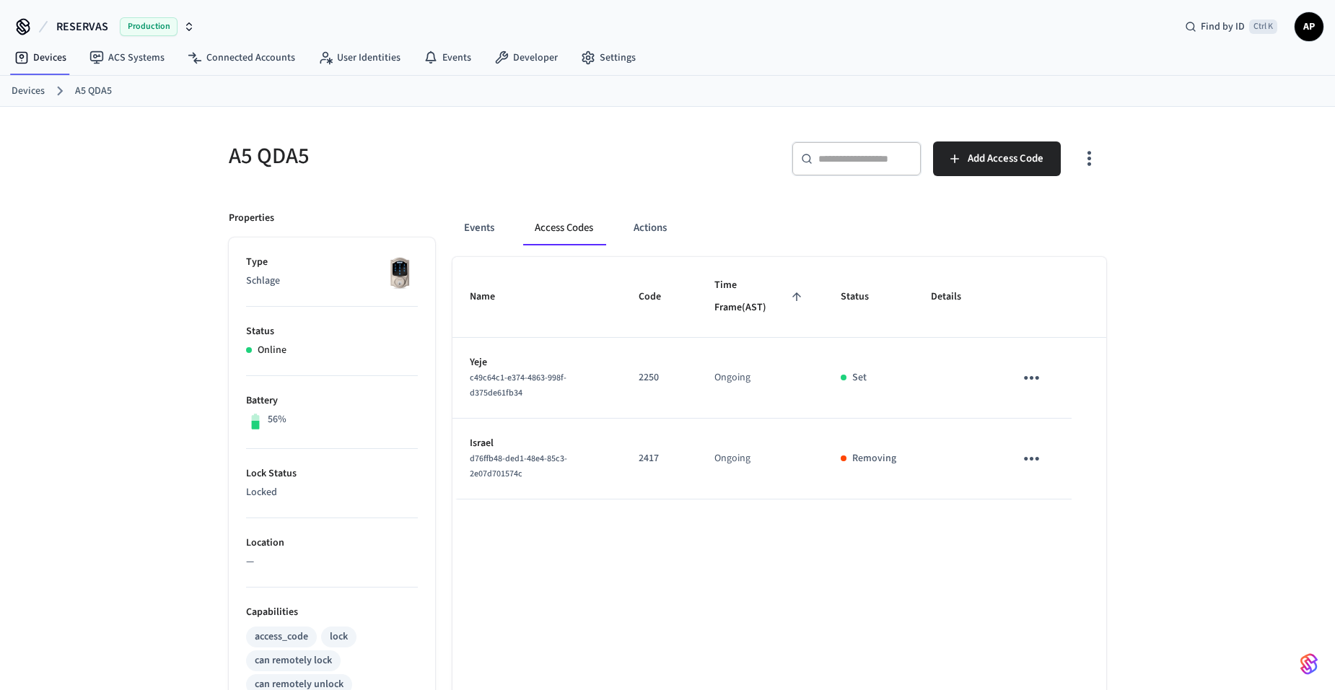
click at [30, 96] on link "Devices" at bounding box center [28, 91] width 33 height 15
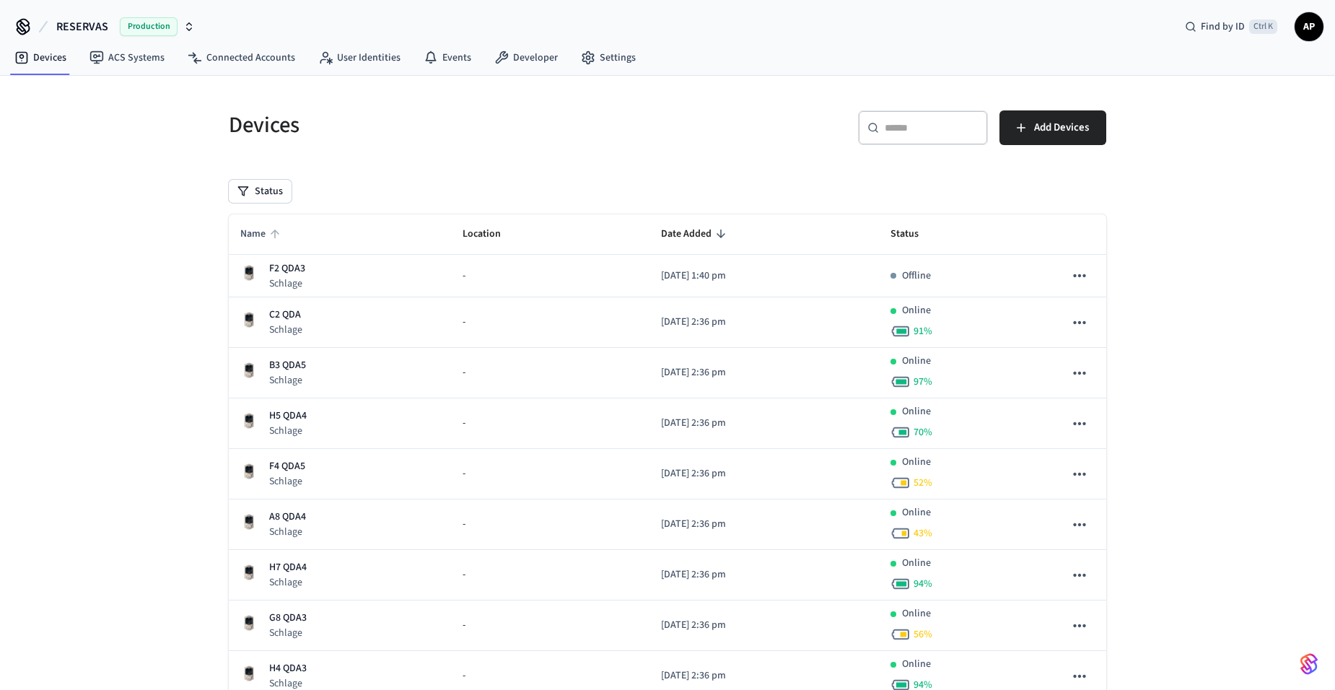
click at [245, 227] on span "Name" at bounding box center [262, 234] width 44 height 22
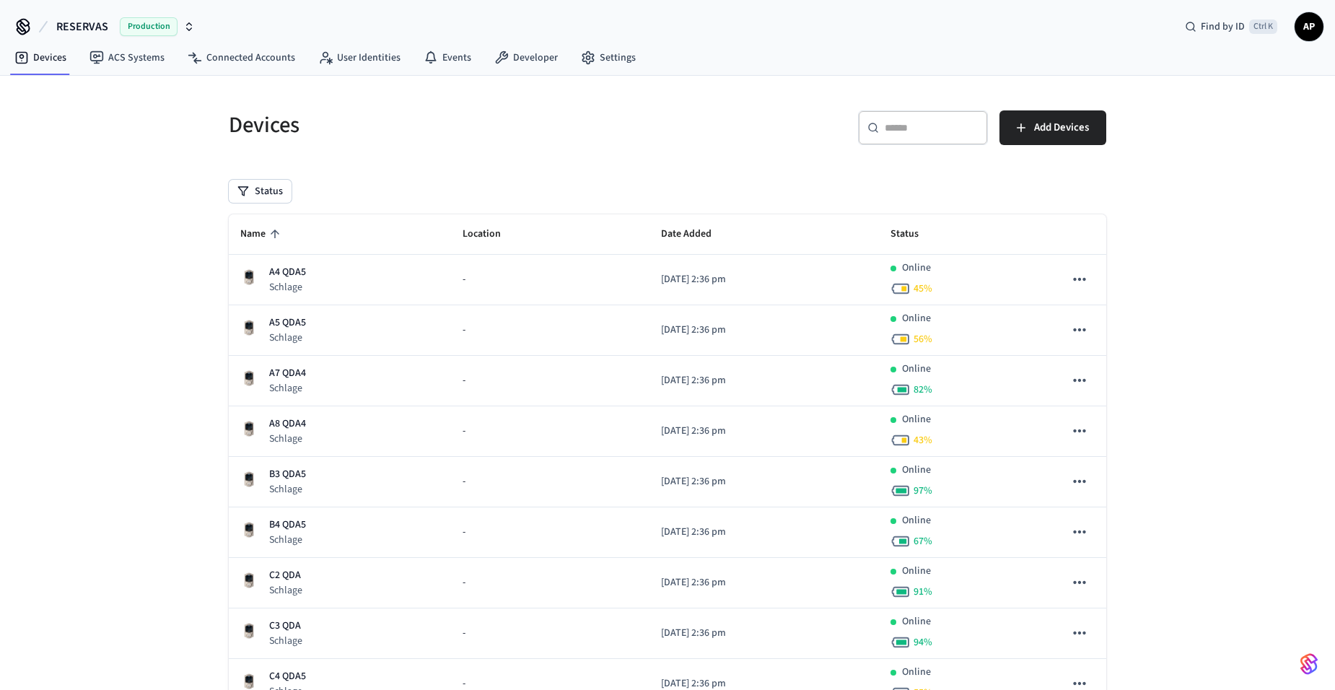
click at [241, 228] on span "Name" at bounding box center [262, 234] width 44 height 22
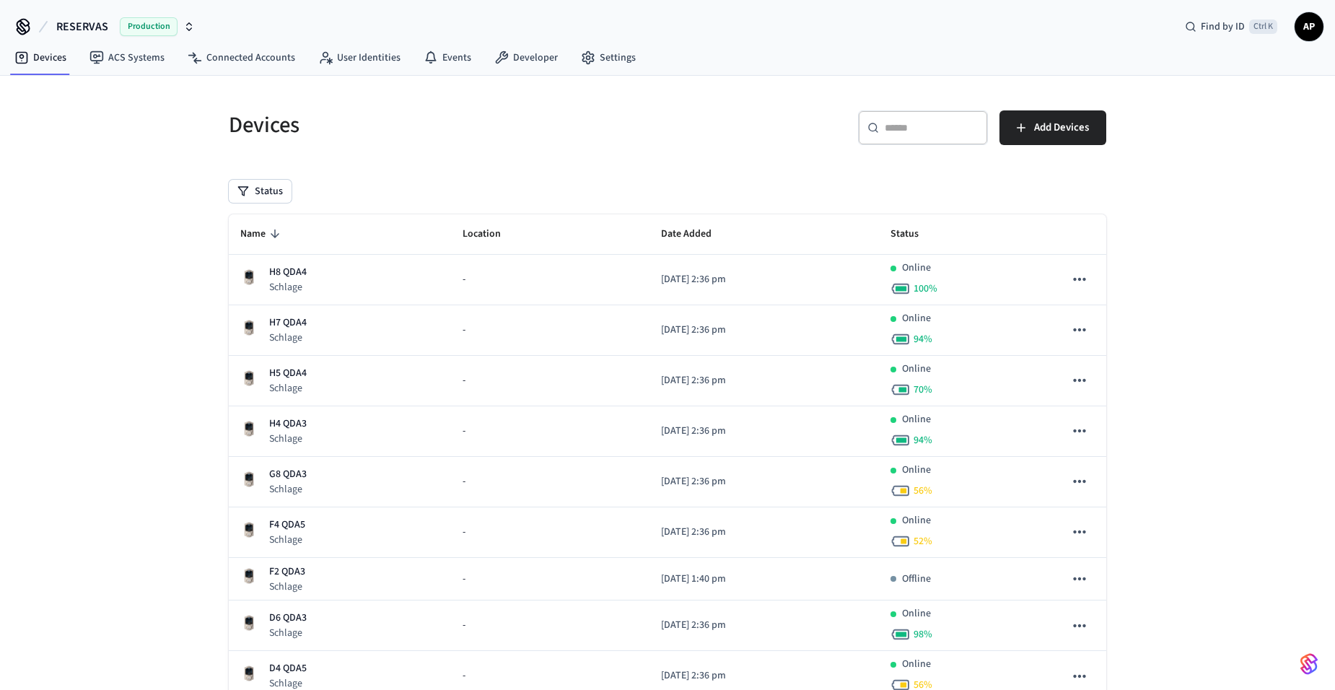
click at [247, 230] on span "Name" at bounding box center [262, 234] width 44 height 22
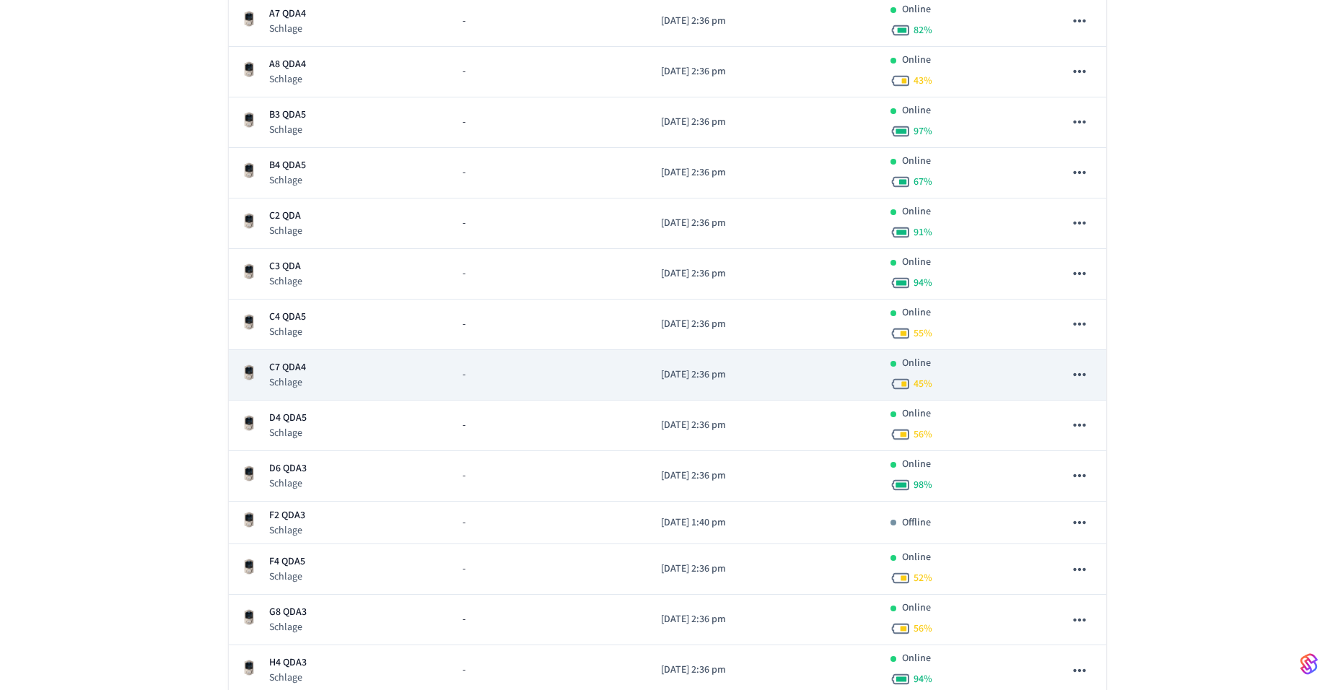
scroll to position [361, 0]
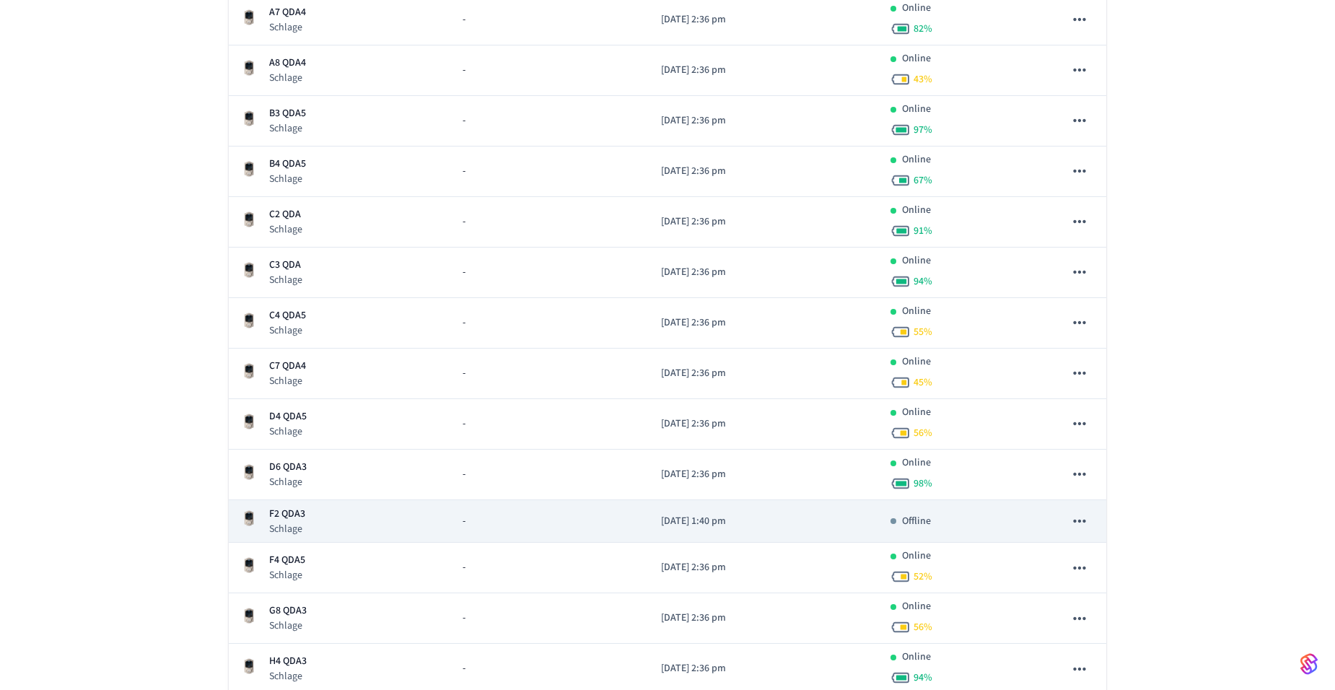
click at [317, 512] on div "F2 QDA3 Schlage" at bounding box center [339, 521] width 199 height 30
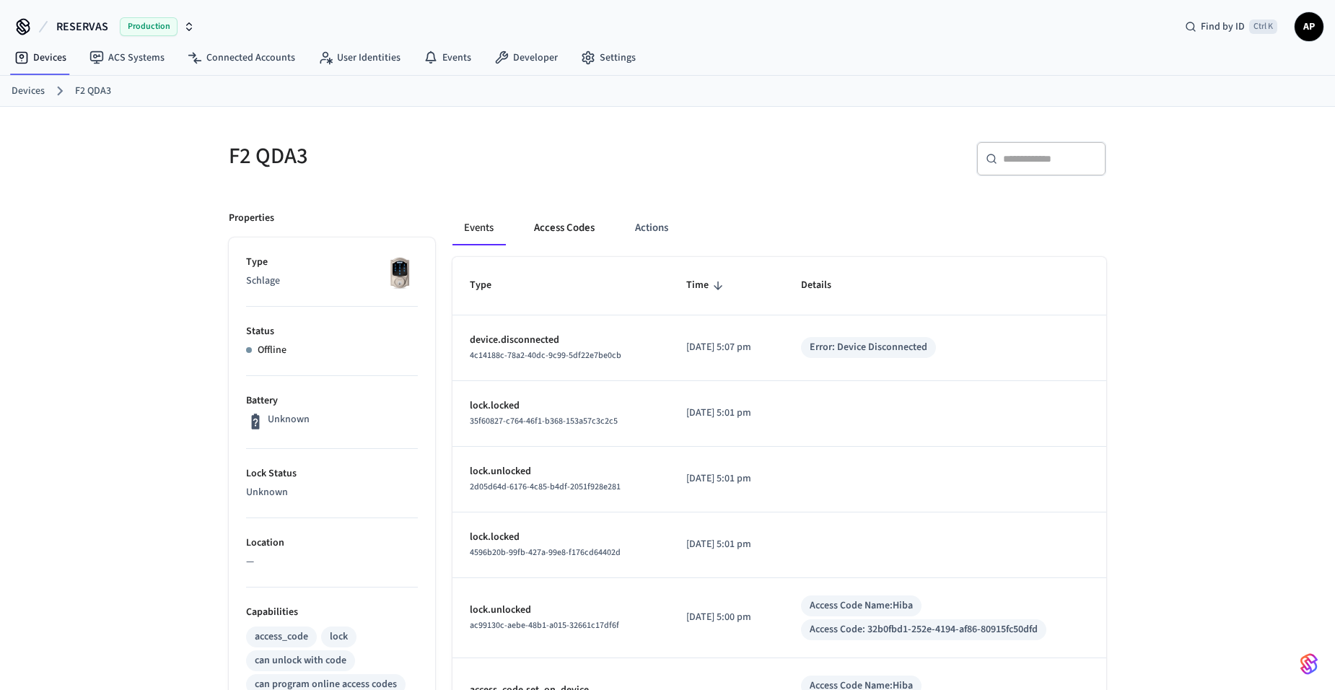
click at [569, 228] on button "Access Codes" at bounding box center [564, 228] width 84 height 35
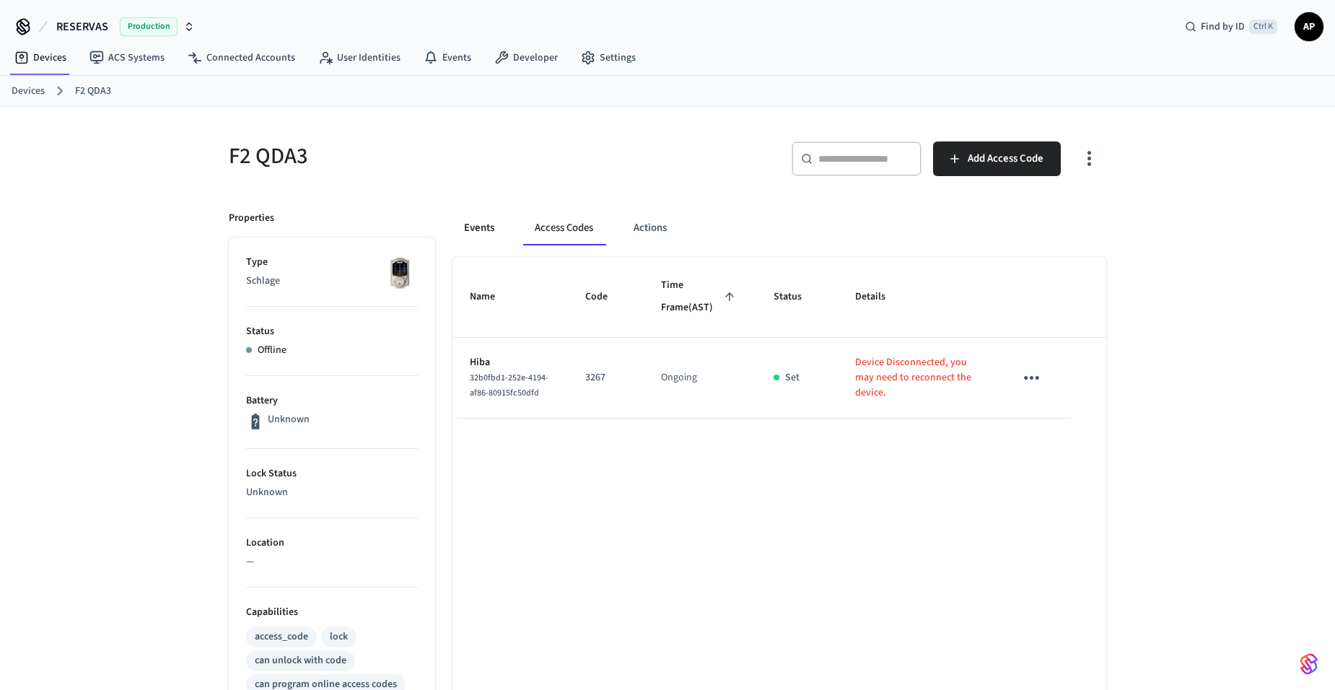
click at [496, 232] on button "Events" at bounding box center [478, 228] width 53 height 35
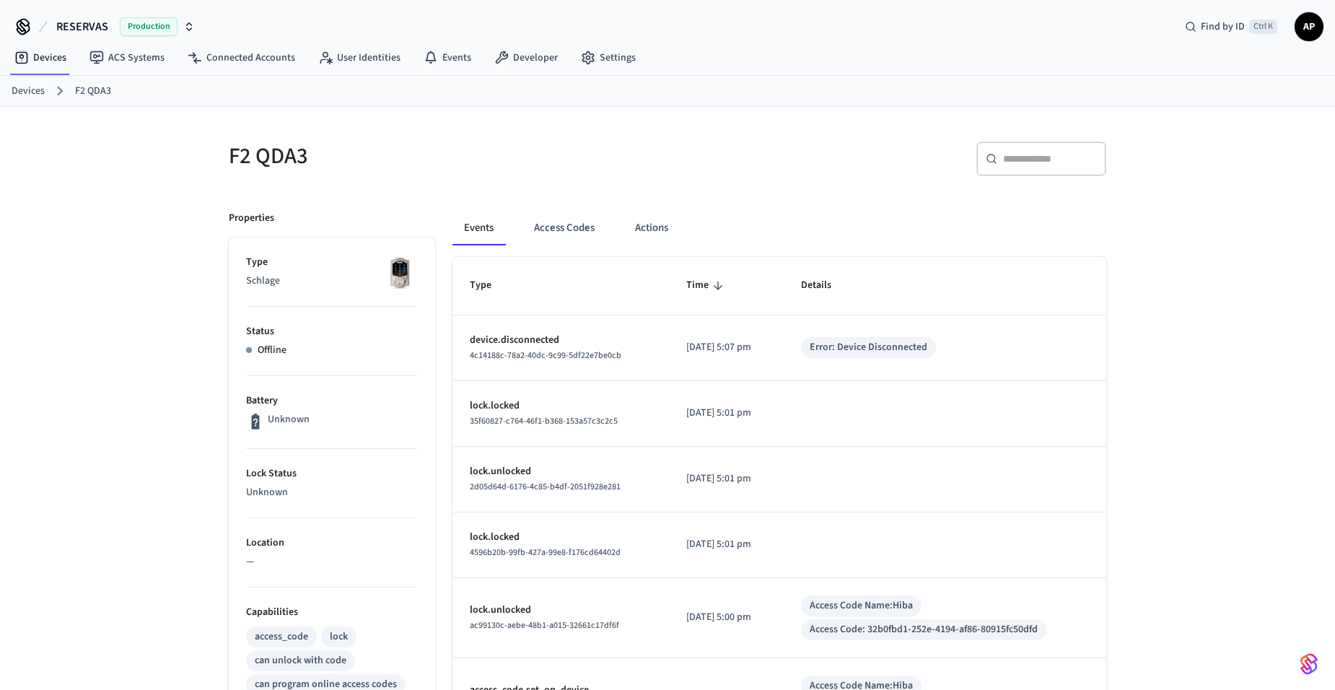
click at [19, 87] on link "Devices" at bounding box center [28, 91] width 33 height 15
